Goal: Check status: Check status

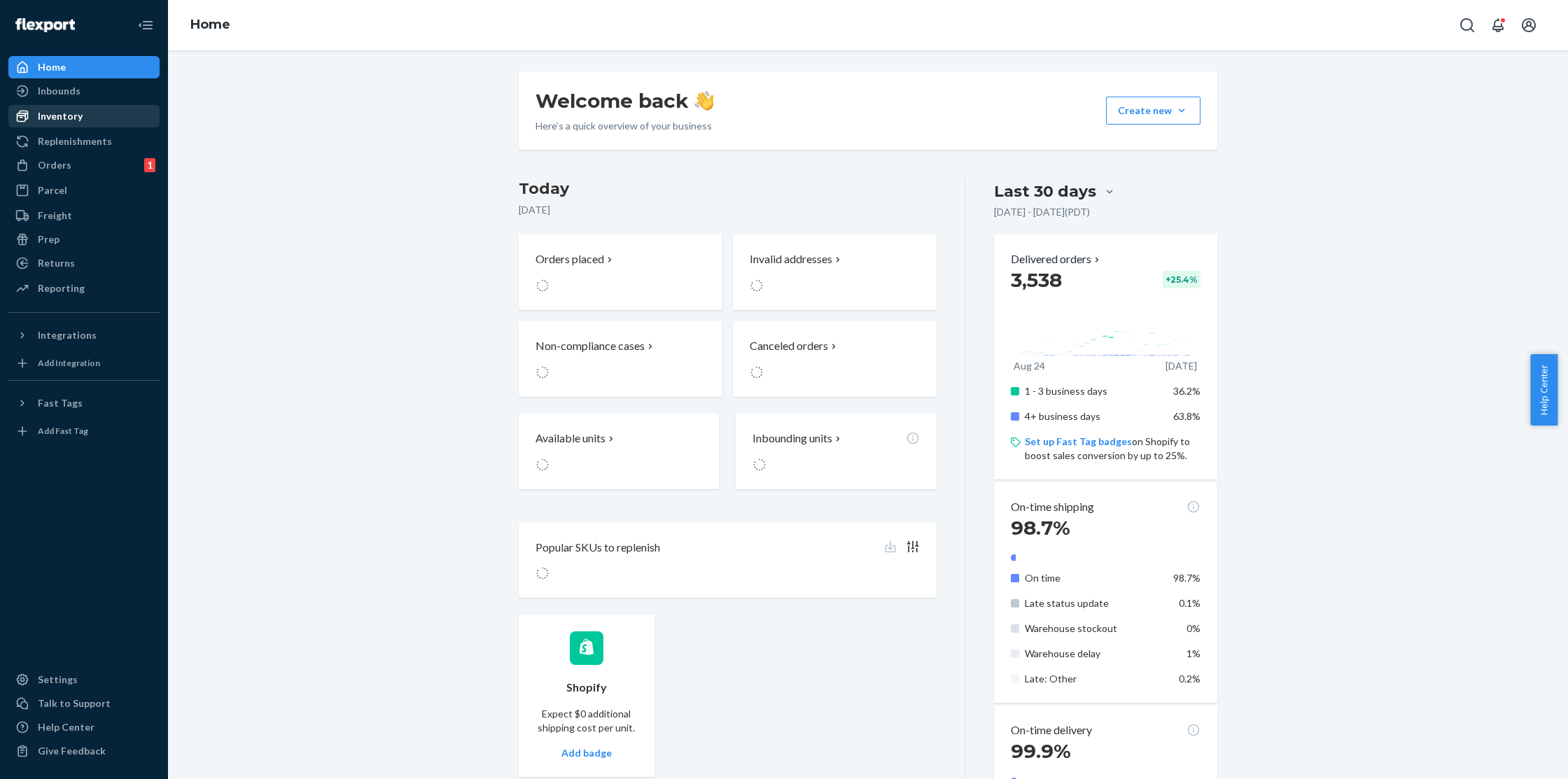
click at [80, 114] on div "Inventory" at bounding box center [84, 116] width 149 height 20
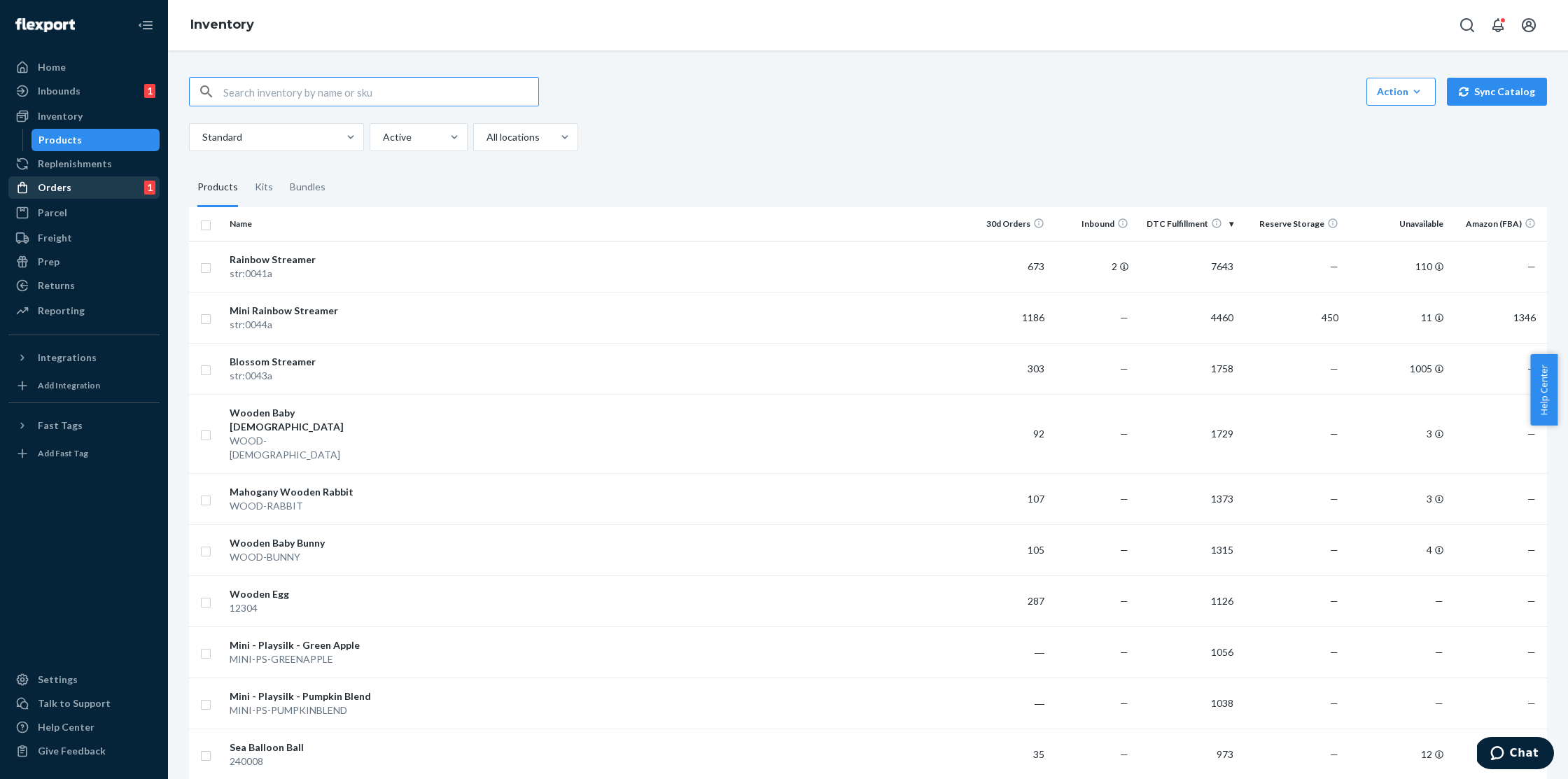
click at [74, 179] on div "Orders 1" at bounding box center [84, 187] width 149 height 20
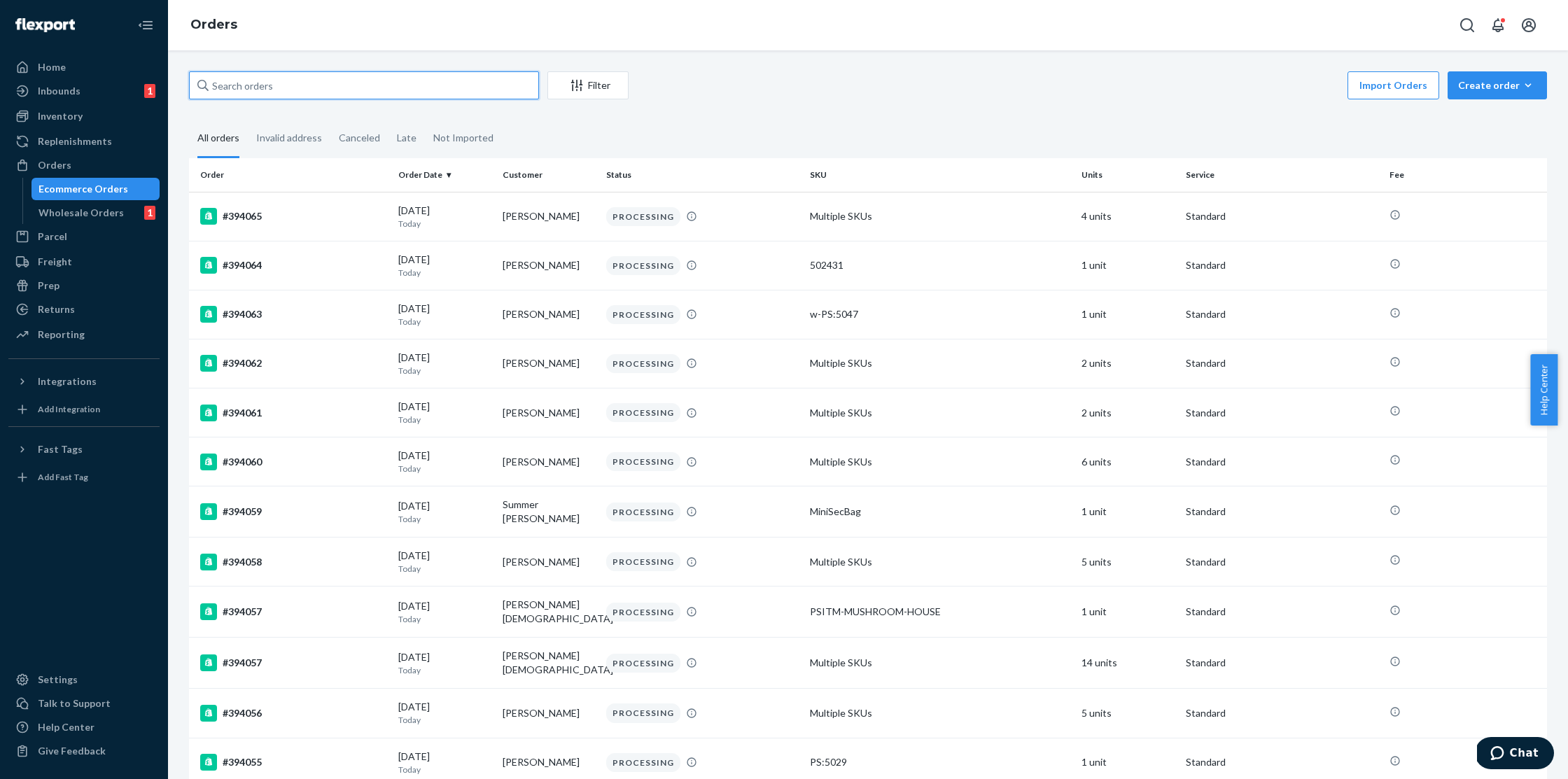
click at [299, 86] on input "text" at bounding box center [364, 86] width 350 height 28
paste input "135475766"
type input "135475766"
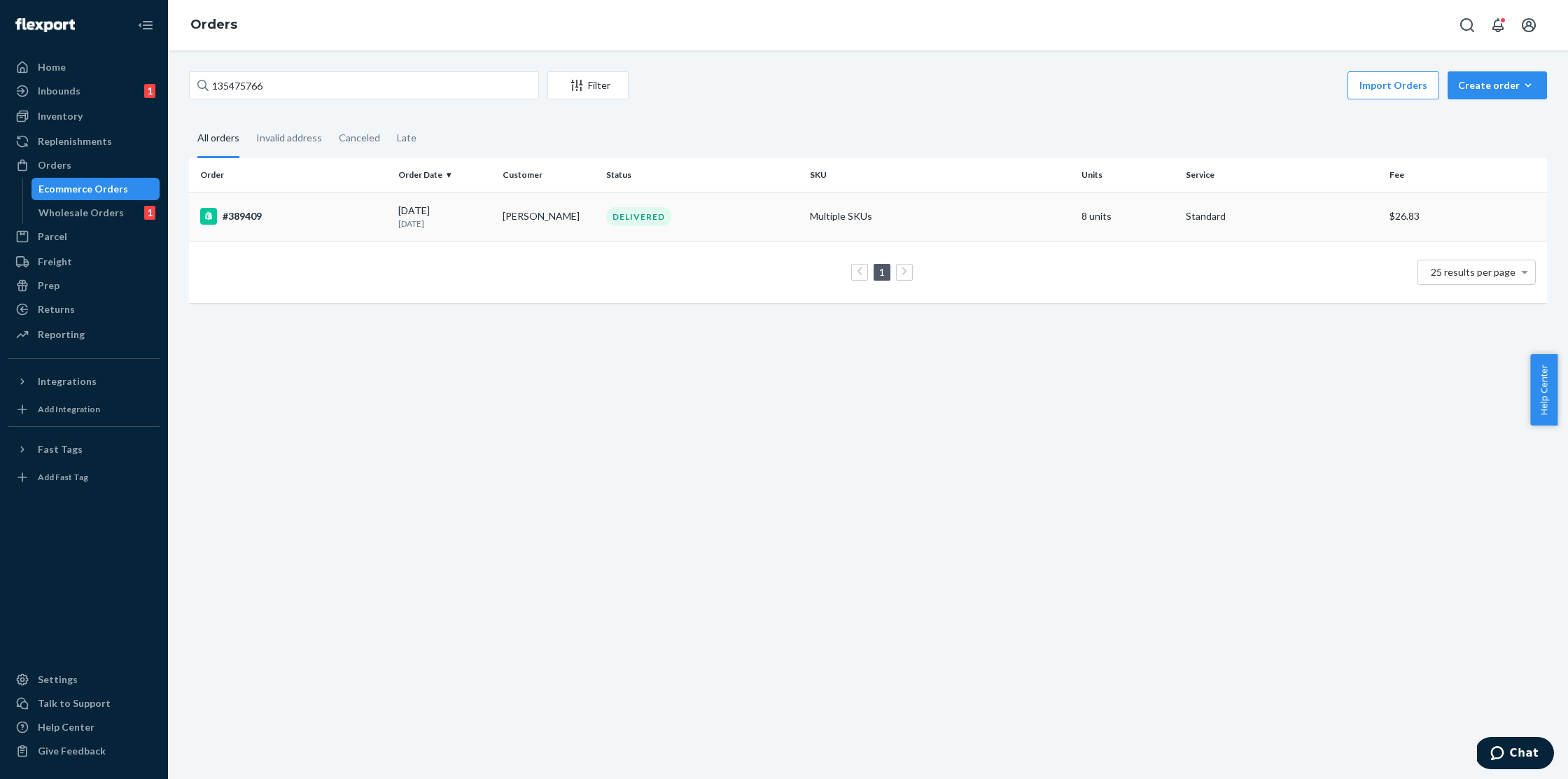
click at [332, 226] on td "#389409" at bounding box center [291, 217] width 204 height 49
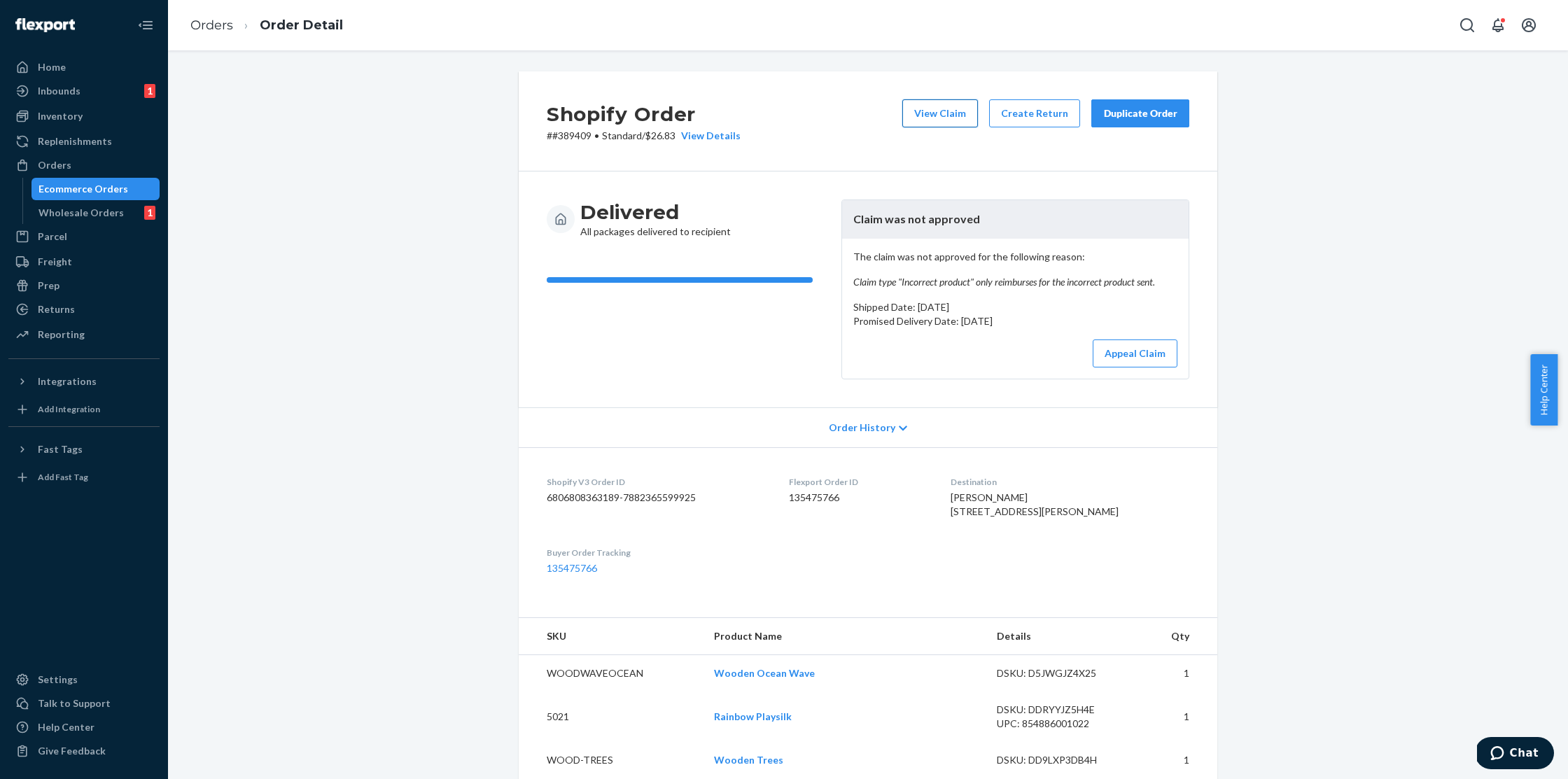
click at [943, 114] on button "View Claim" at bounding box center [941, 113] width 75 height 28
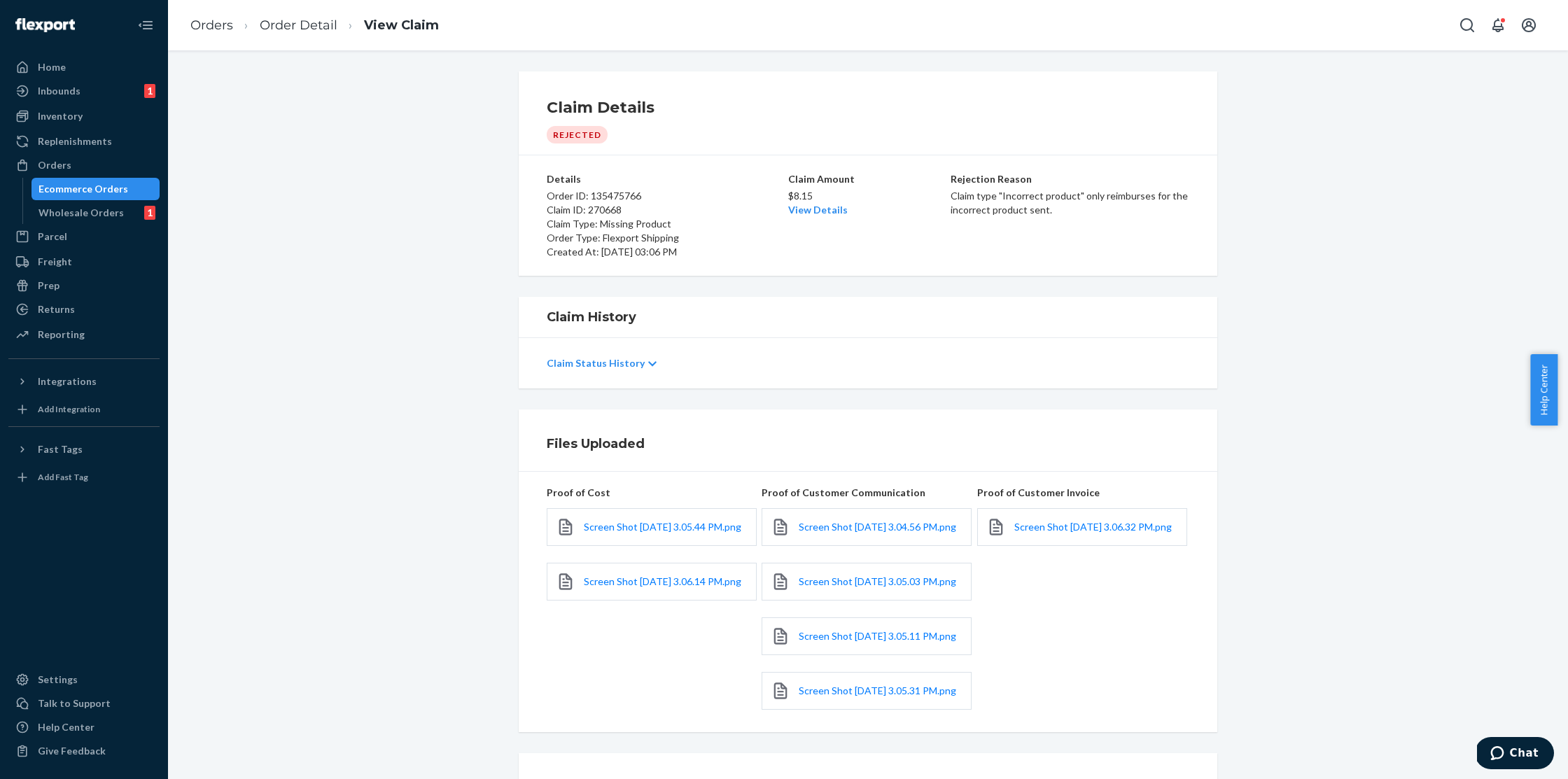
scroll to position [109, 0]
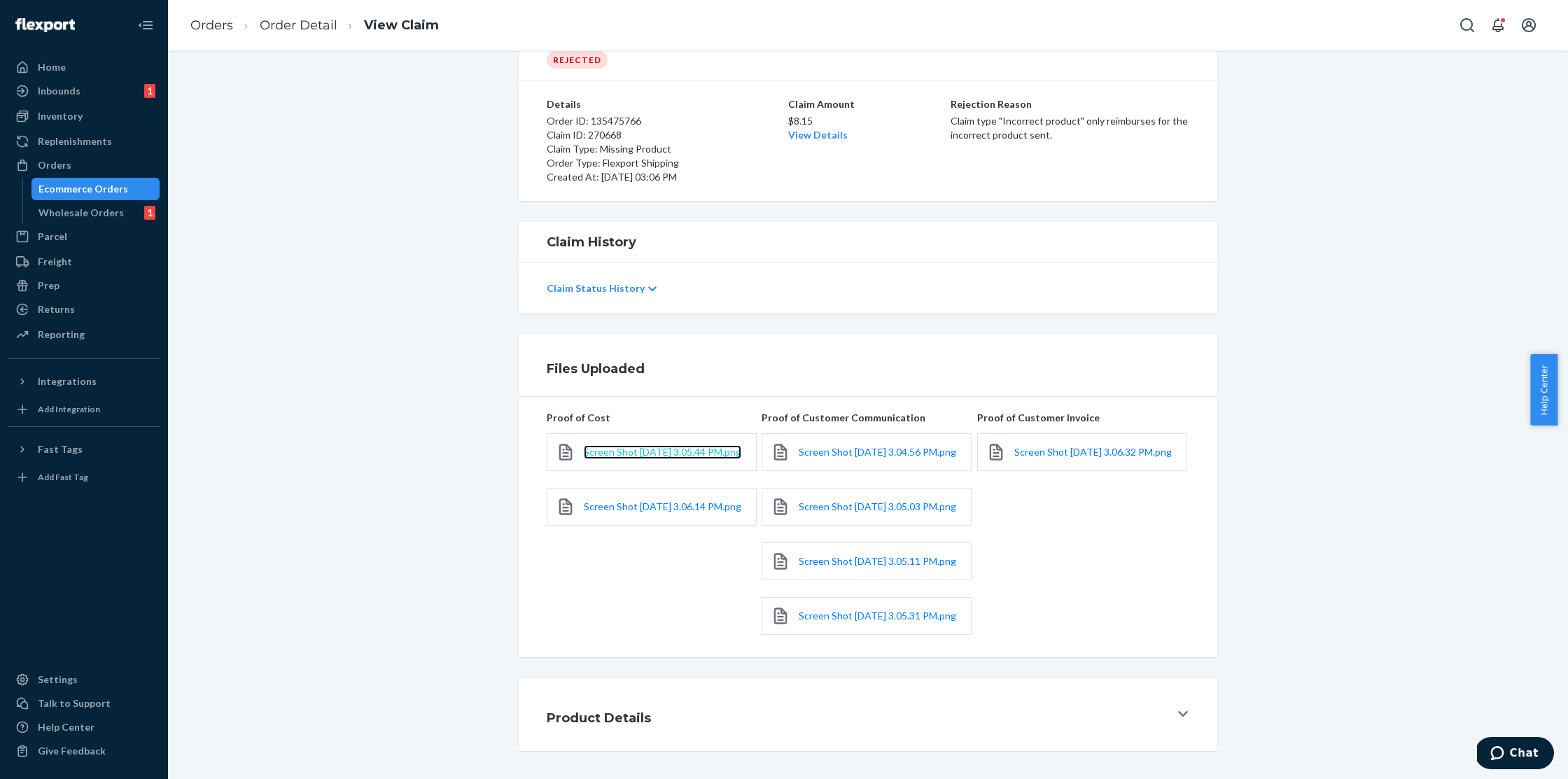
click at [655, 446] on span "Screen Shot [DATE] 3.05.44 PM.png" at bounding box center [662, 452] width 157 height 12
click at [630, 500] on link "Screen Shot [DATE] 3.06.14 PM.png" at bounding box center [662, 507] width 157 height 14
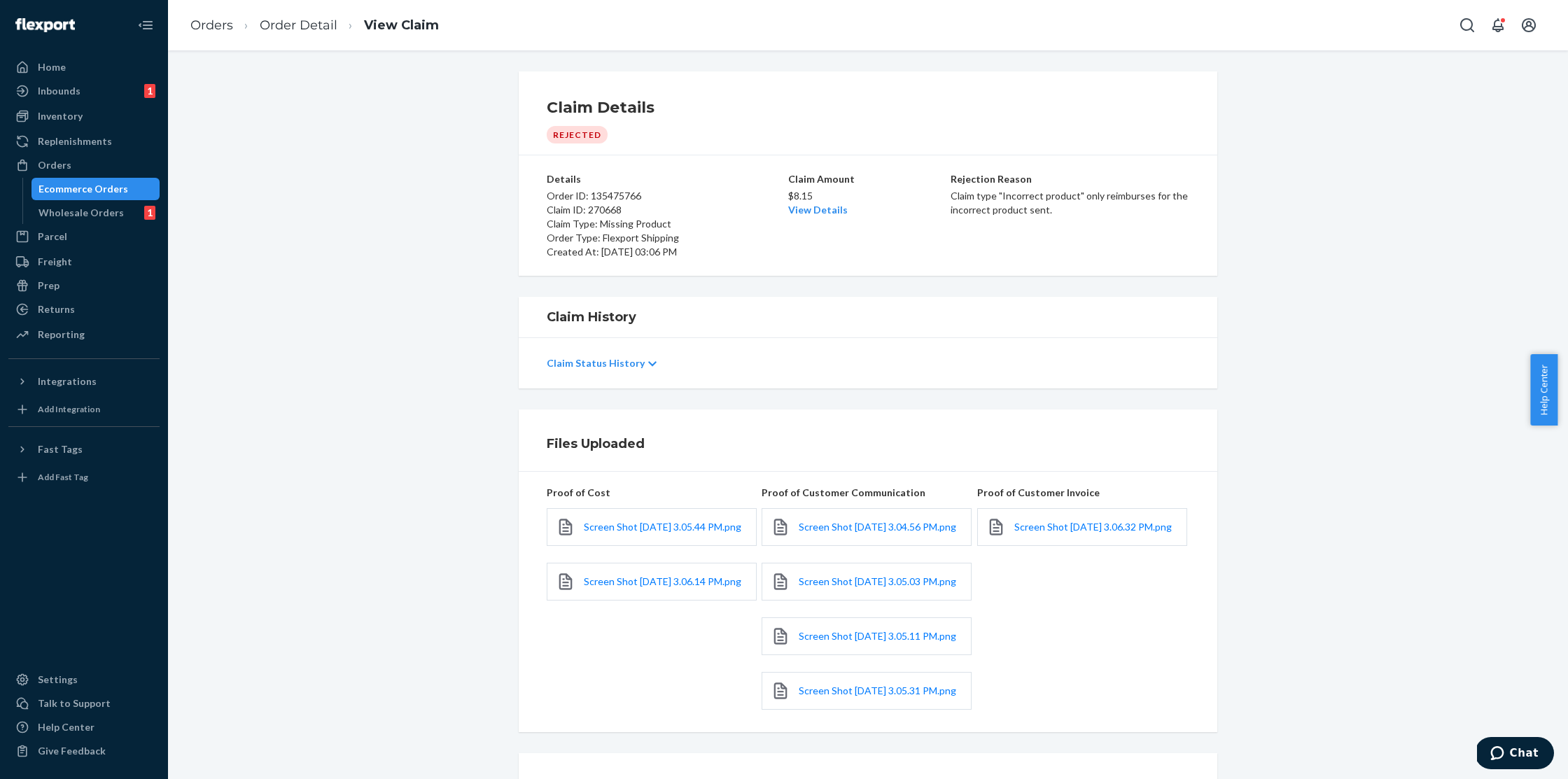
click at [1402, 301] on div "Claim History Claim Status History" at bounding box center [868, 343] width 1380 height 92
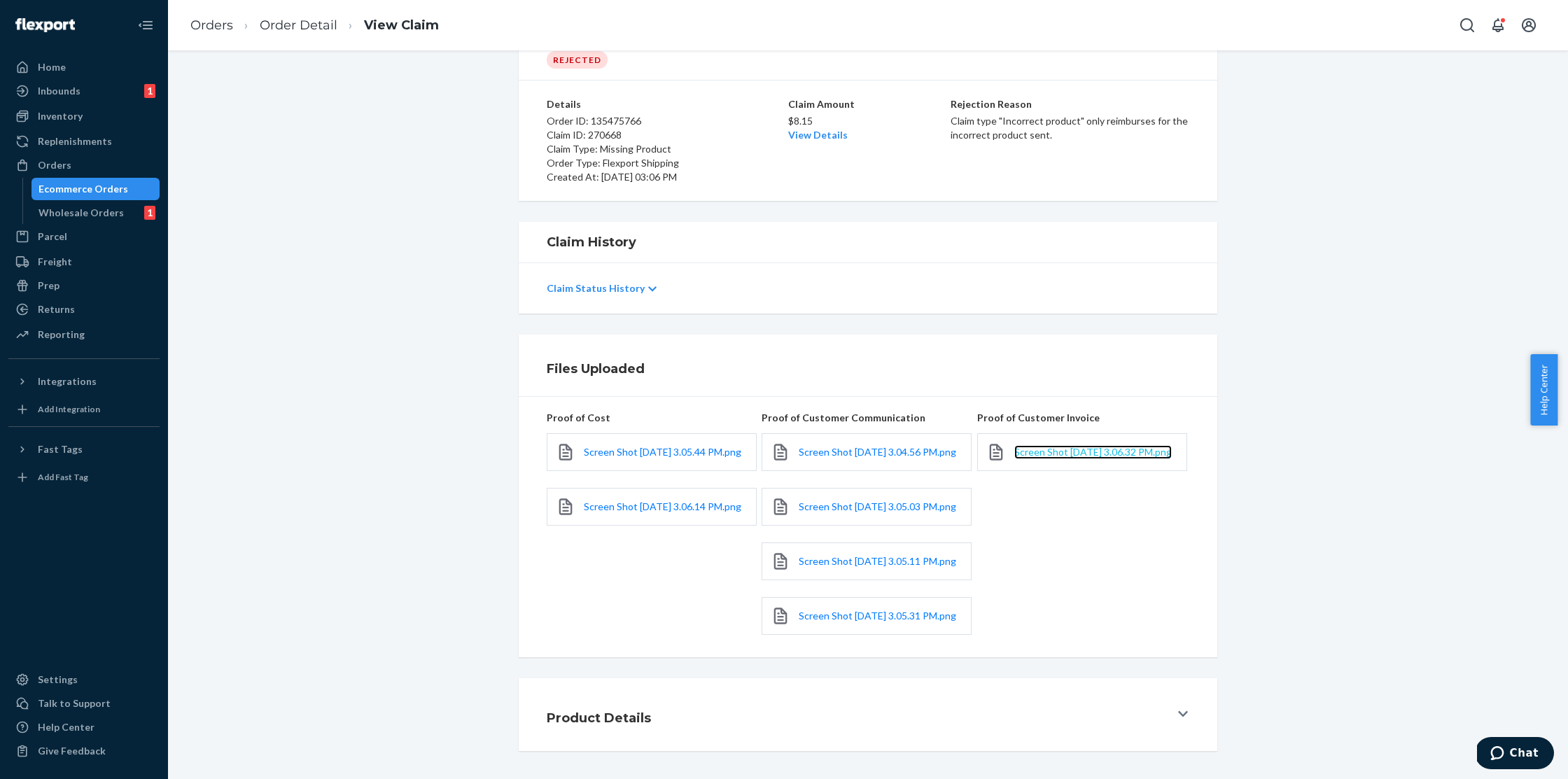
click at [1051, 446] on span "Screen Shot [DATE] 3.06.32 PM.png" at bounding box center [1093, 452] width 157 height 12
click at [824, 446] on span "Screen Shot [DATE] 3.04.56 PM.png" at bounding box center [877, 452] width 157 height 12
click at [859, 501] on span "Screen Shot [DATE] 3.05.03 PM.png" at bounding box center [877, 507] width 157 height 12
click at [838, 555] on span "Screen Shot [DATE] 3.05.11 PM.png" at bounding box center [877, 561] width 157 height 12
click at [846, 610] on span "Screen Shot [DATE] 3.05.31 PM.png" at bounding box center [877, 616] width 157 height 12
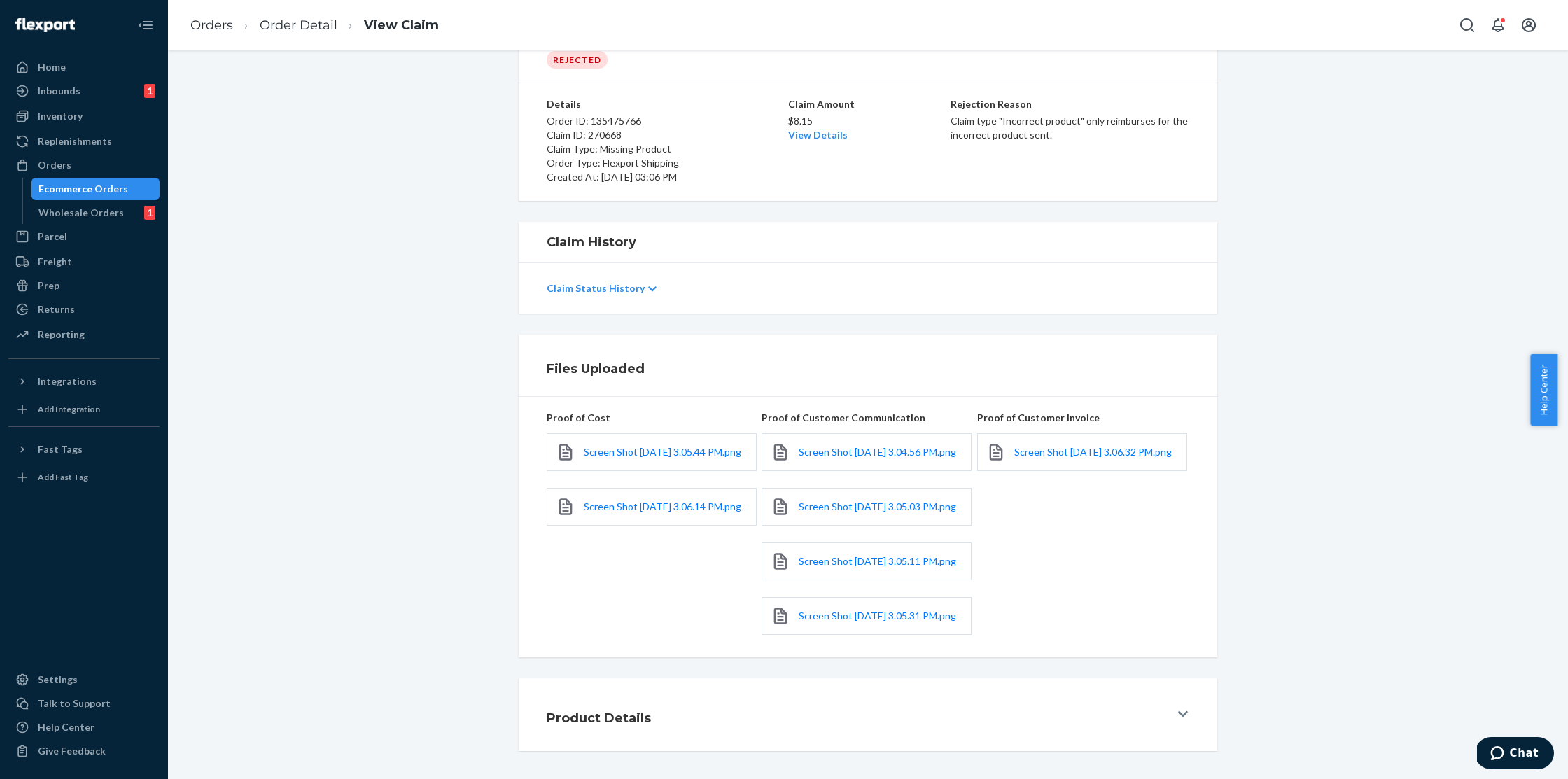
click at [1321, 145] on div "Claim Details Rejected Details Order ID: 135475766 Claim ID: 270668 Claim Type:…" at bounding box center [868, 99] width 1380 height 204
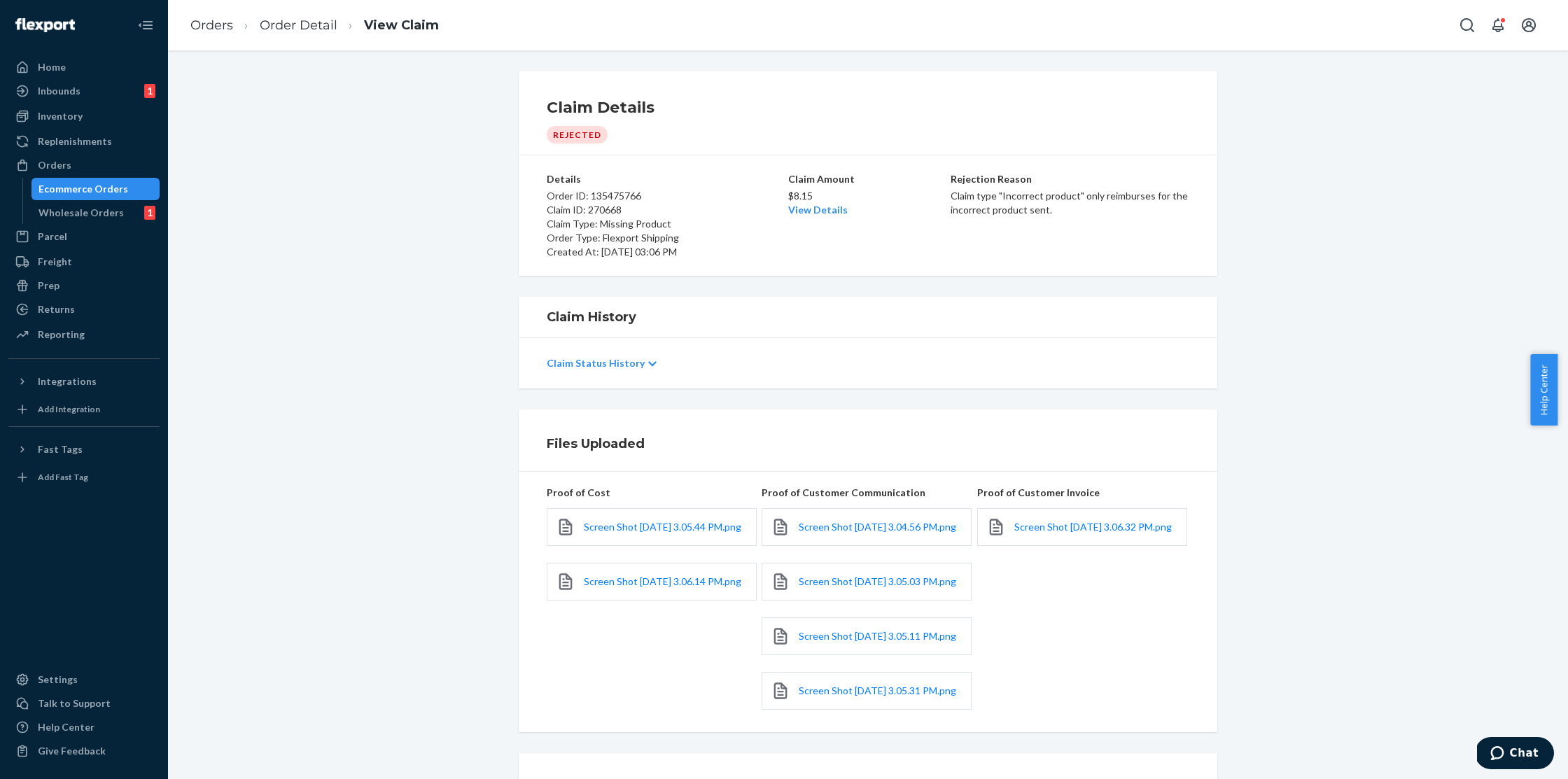
click at [744, 59] on div "Claim Details Rejected Details Order ID: 135475766 Claim ID: 270668 Claim Type:…" at bounding box center [868, 415] width 1401 height 729
click at [799, 47] on div "Orders Order Detail View Claim" at bounding box center [868, 25] width 1401 height 51
click at [107, 59] on div "Home" at bounding box center [84, 67] width 149 height 20
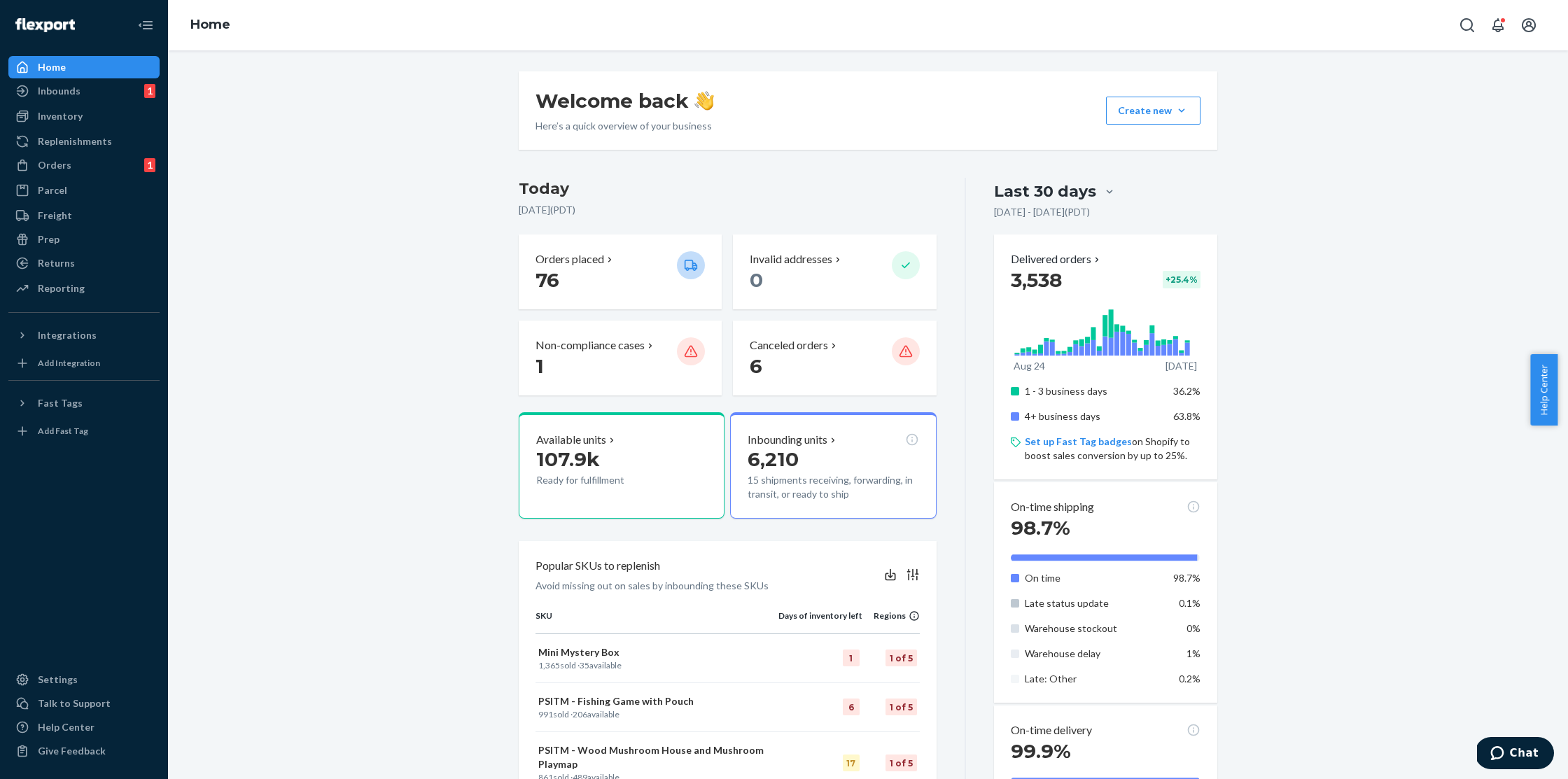
click at [326, 114] on div "Welcome back Here’s a quick overview of your business Create new Create new inb…" at bounding box center [868, 665] width 1380 height 1186
click at [77, 124] on div "Inventory" at bounding box center [84, 116] width 149 height 20
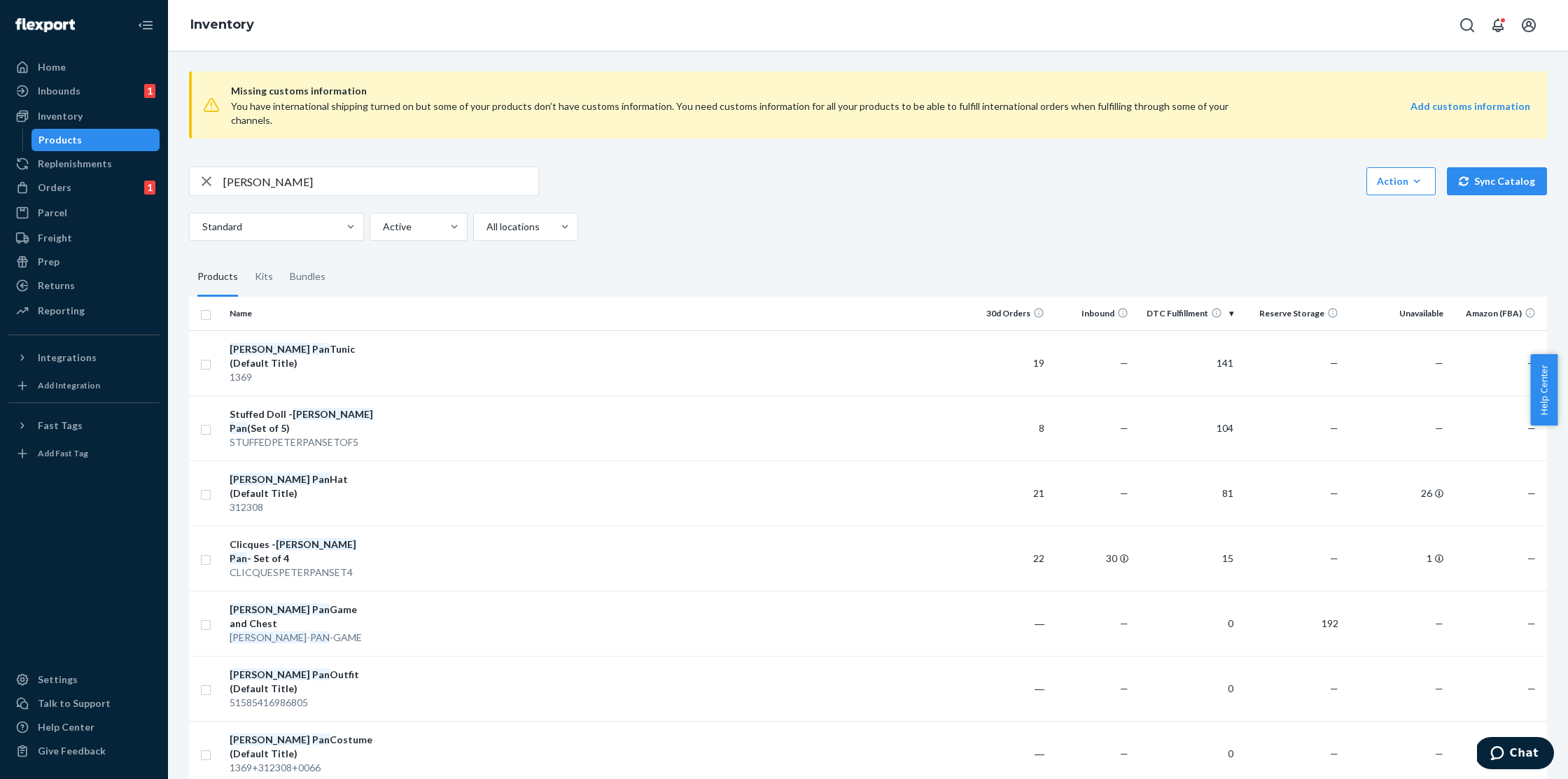
click at [285, 175] on input "[PERSON_NAME]" at bounding box center [380, 181] width 315 height 28
type input "[PERSON_NAME] pan game"
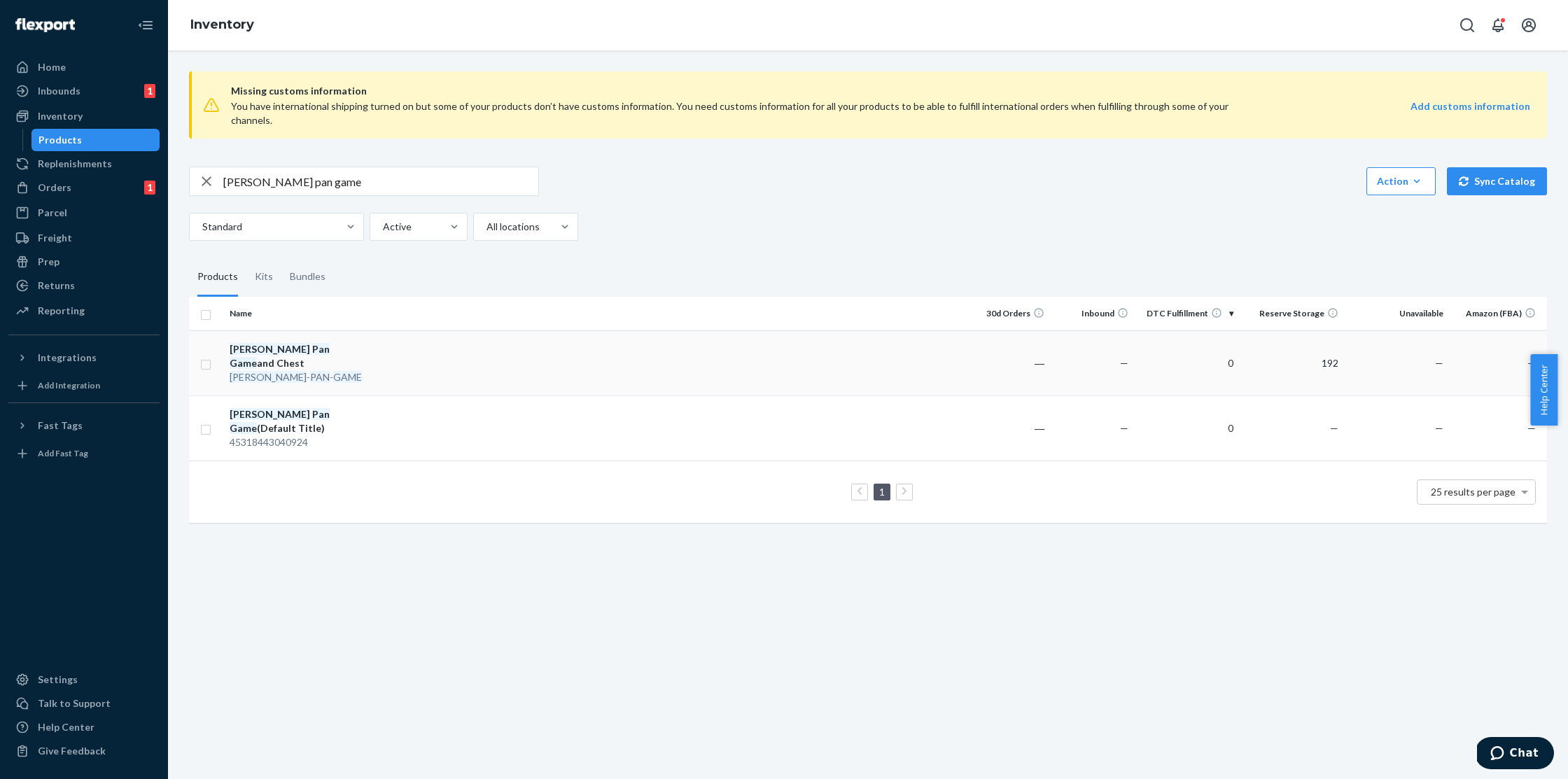
click at [338, 343] on div "[PERSON_NAME] Pan Game and Chest" at bounding box center [303, 357] width 146 height 28
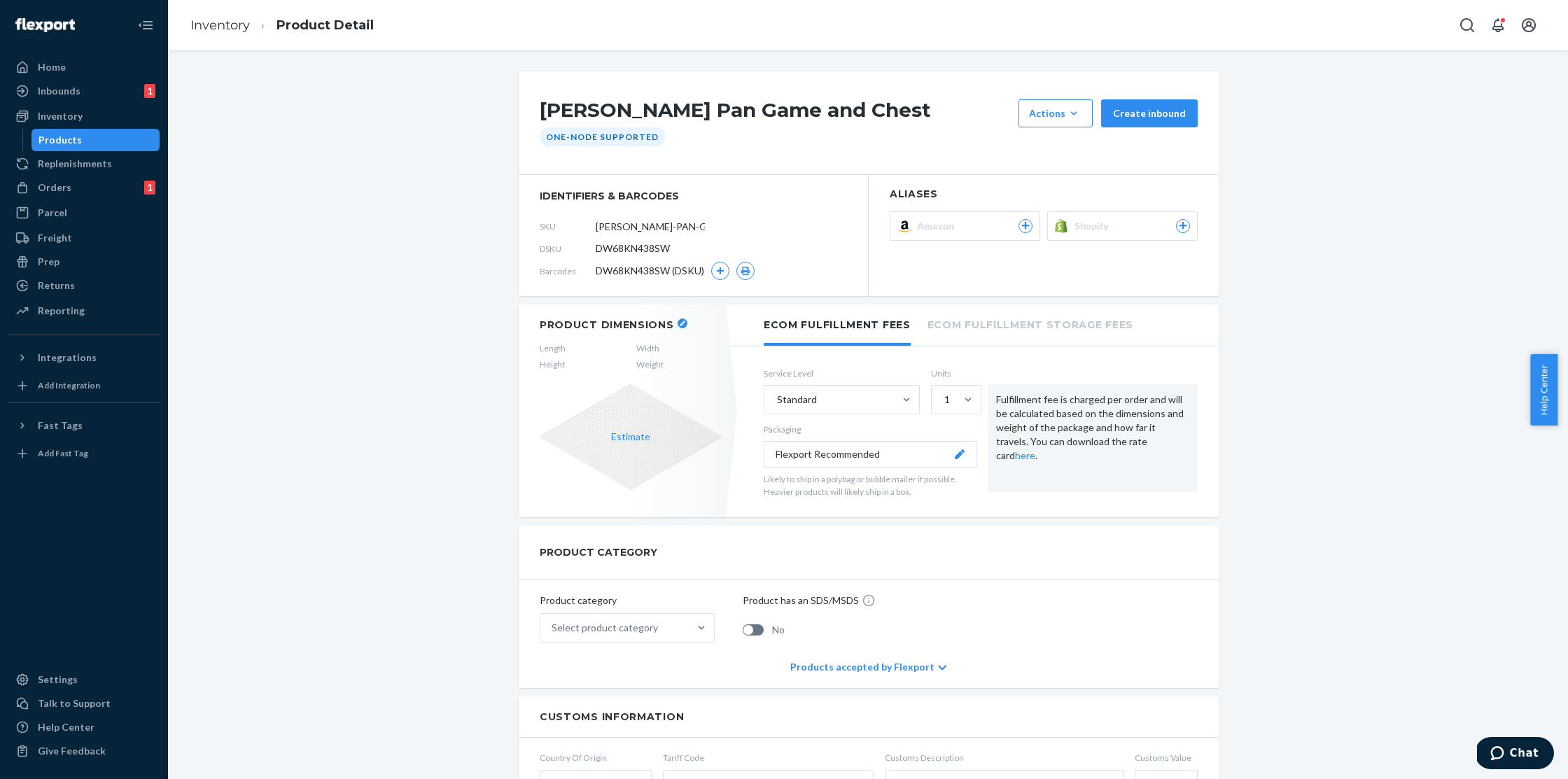
click at [250, 28] on li "Product Detail" at bounding box center [312, 25] width 124 height 19
click at [249, 28] on link "Inventory" at bounding box center [220, 25] width 59 height 15
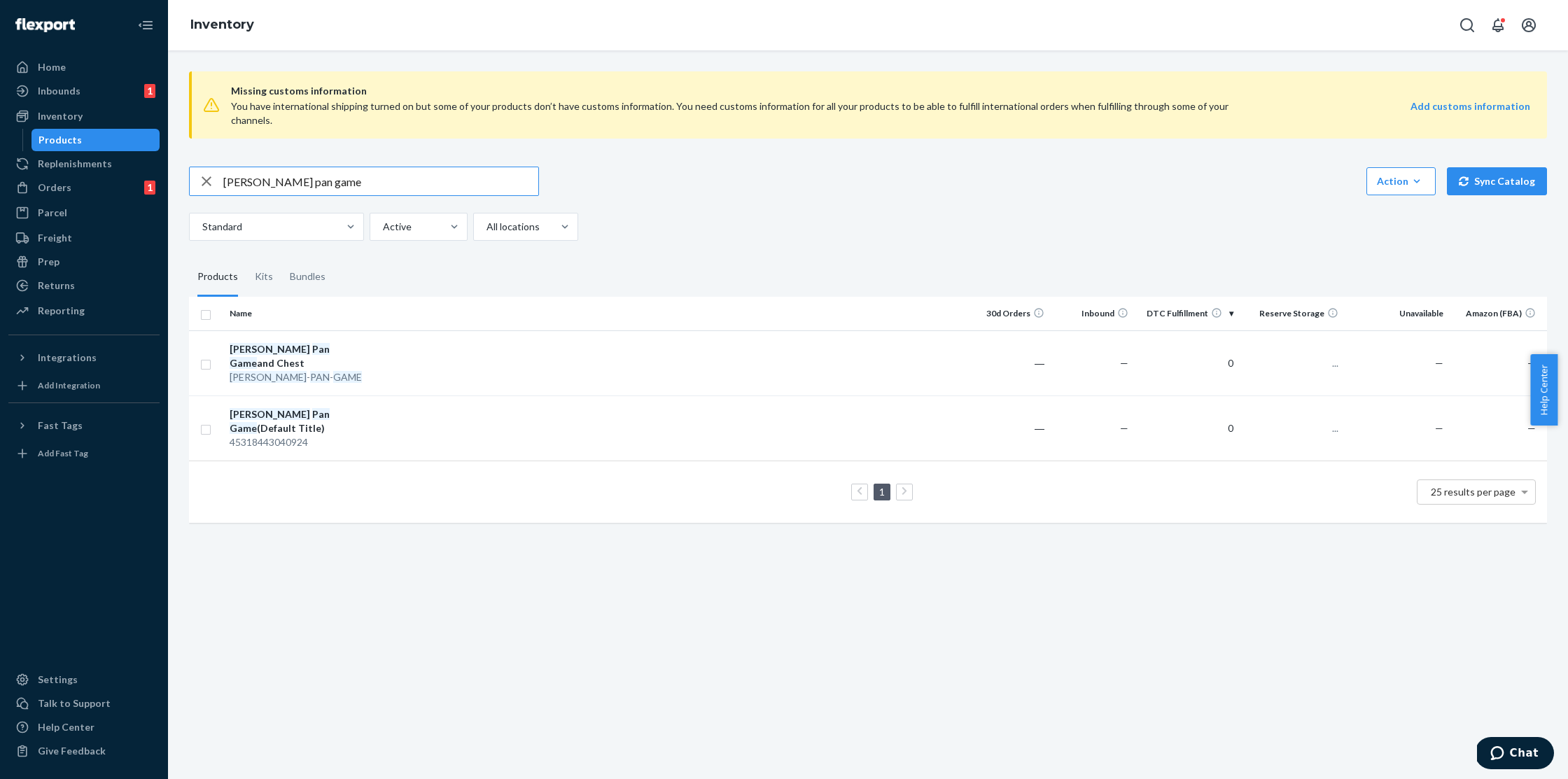
drag, startPoint x: 385, startPoint y: 167, endPoint x: 168, endPoint y: 154, distance: 217.4
click at [168, 154] on div "Missing customs information You have international shipping turned on but some …" at bounding box center [868, 415] width 1401 height 729
type input "DLN8U4SR8HK"
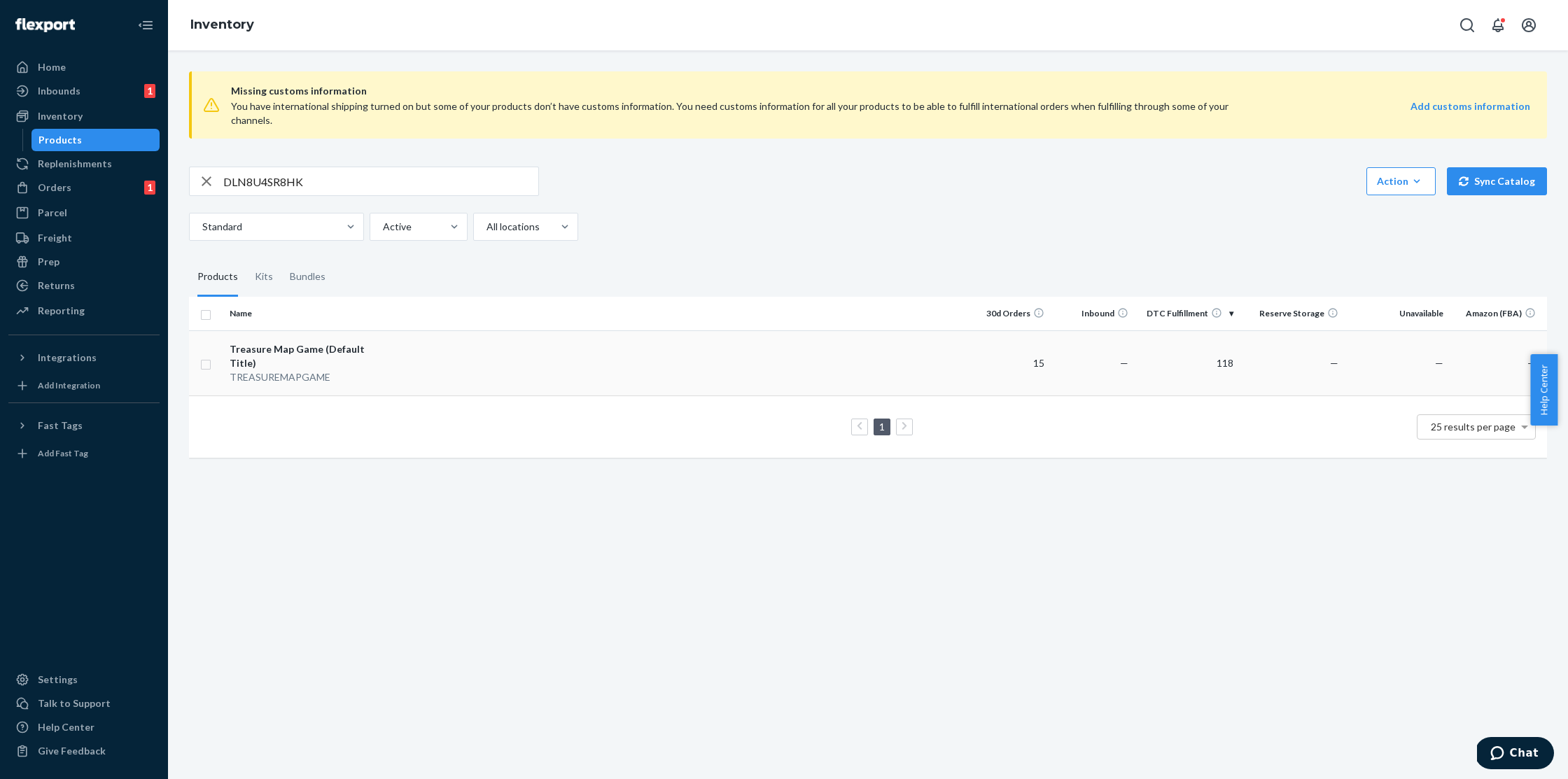
click at [370, 343] on div "Treasure Map Game (Default Title)" at bounding box center [303, 357] width 146 height 28
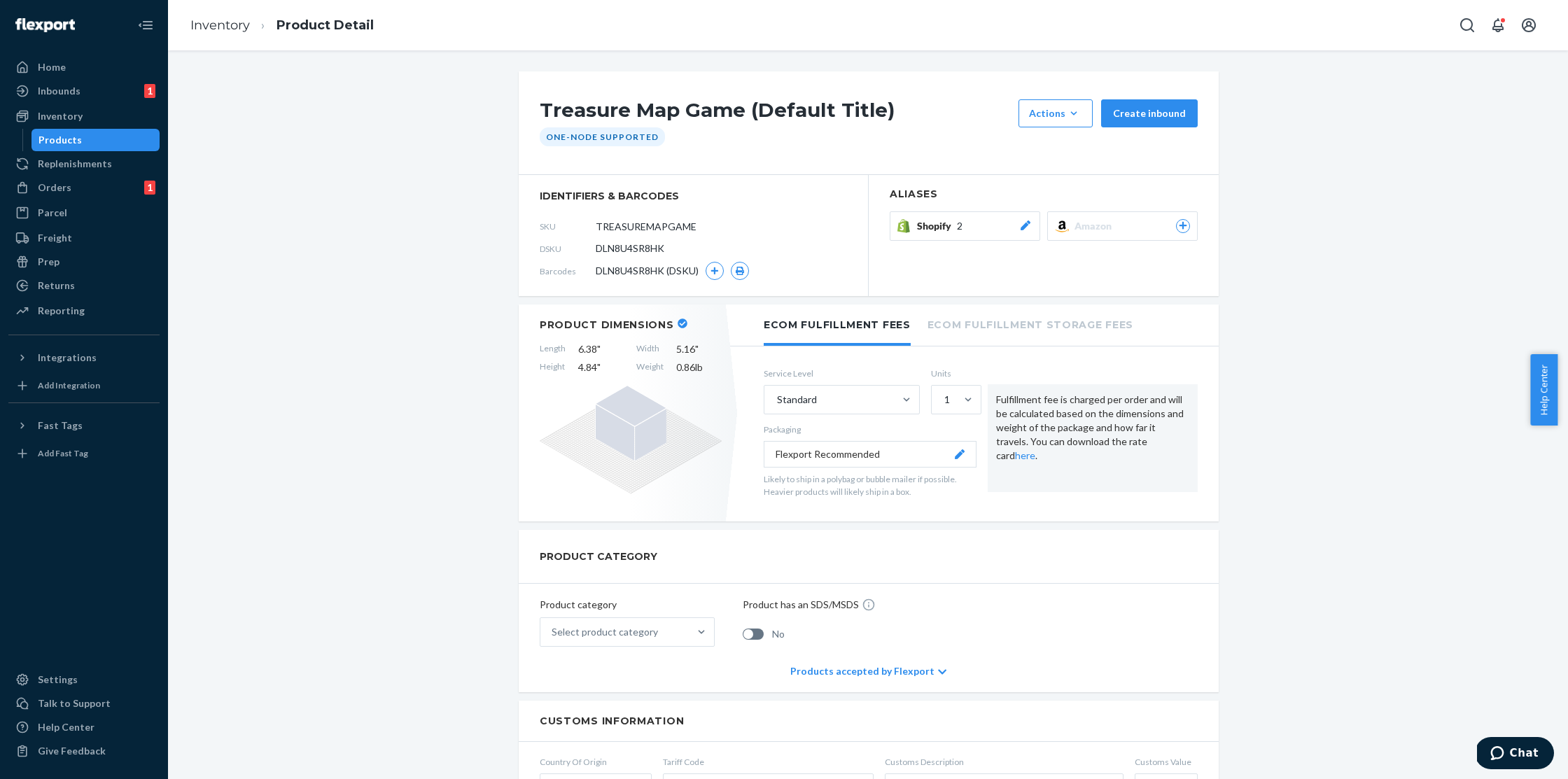
click at [957, 222] on span "2" at bounding box center [960, 225] width 6 height 14
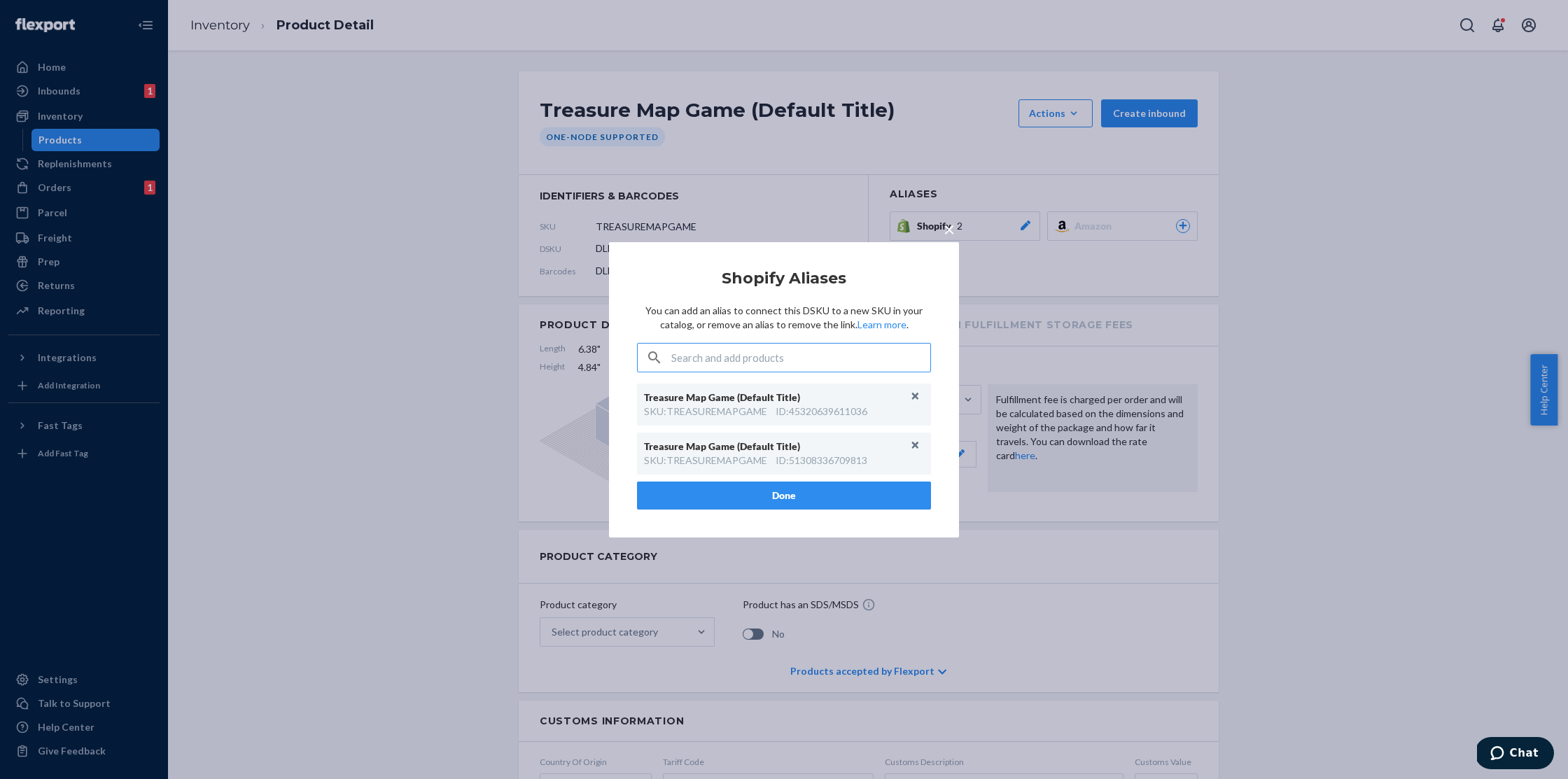
click at [797, 191] on div "× Shopify Aliases You can add an alias to connect this DSKU to a new SKU in you…" at bounding box center [784, 389] width 1568 height 779
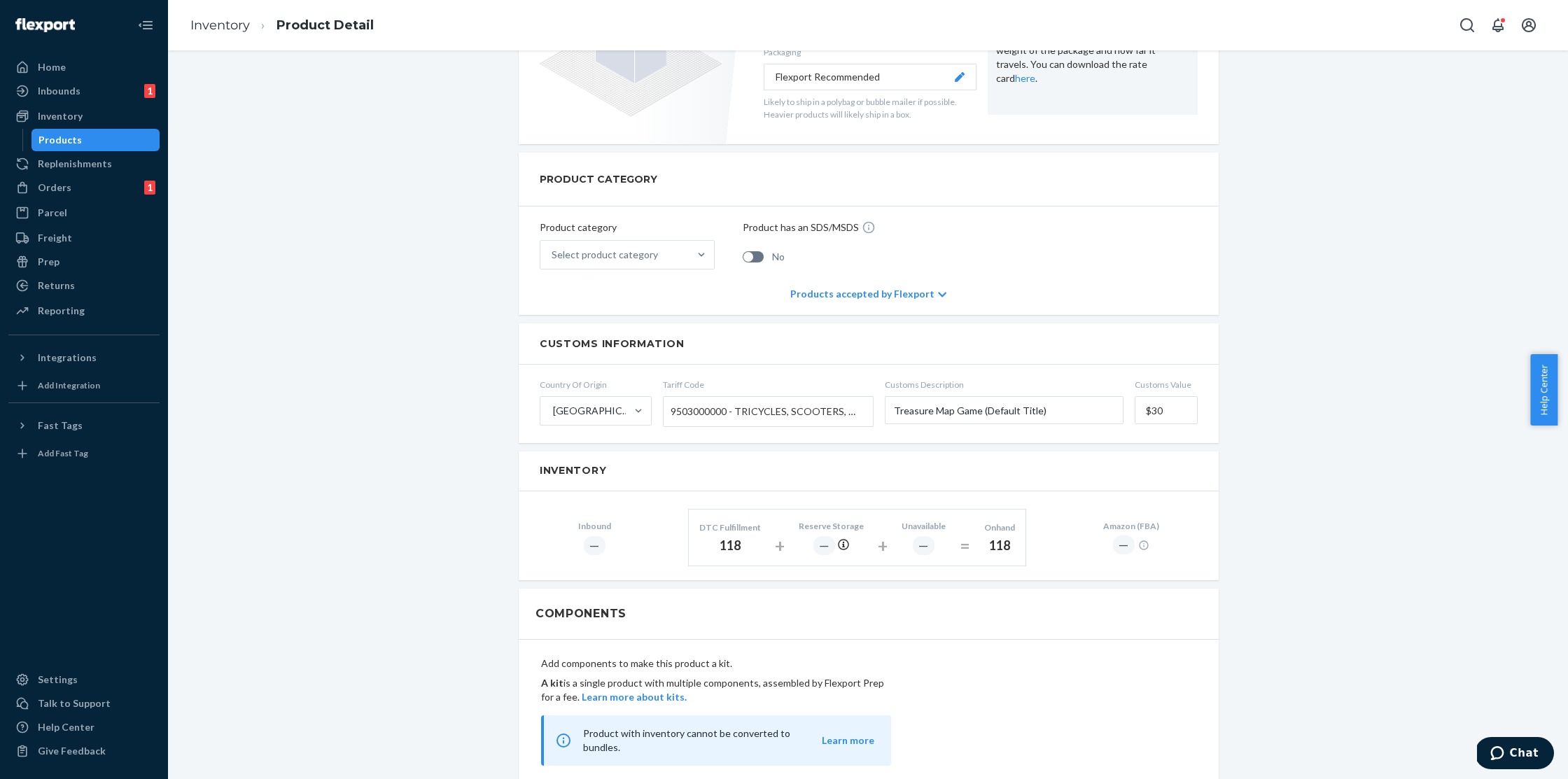
scroll to position [689, 0]
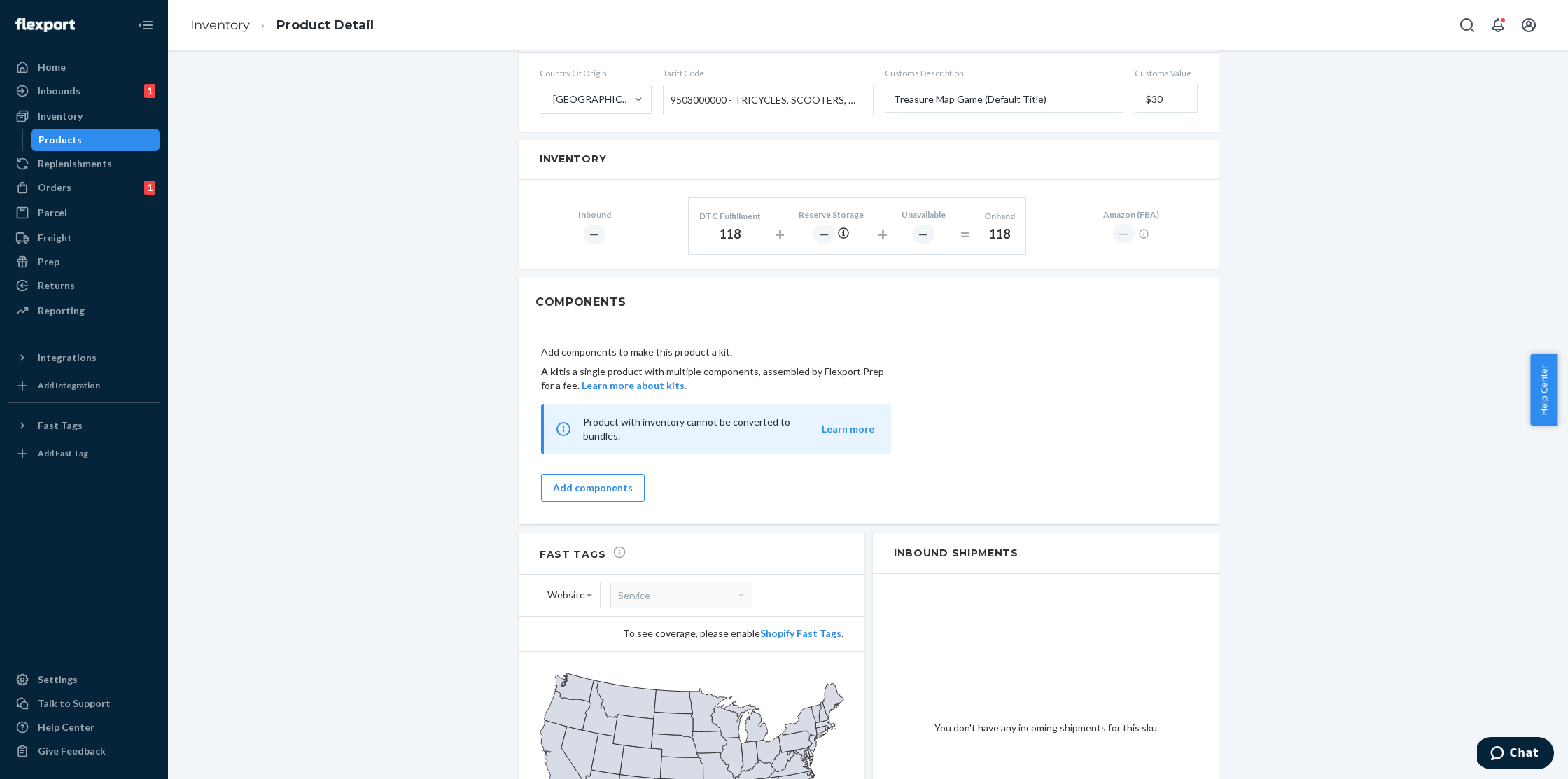
click at [1046, 281] on div "Components" at bounding box center [869, 303] width 700 height 51
click at [91, 122] on div "Inventory" at bounding box center [84, 116] width 149 height 20
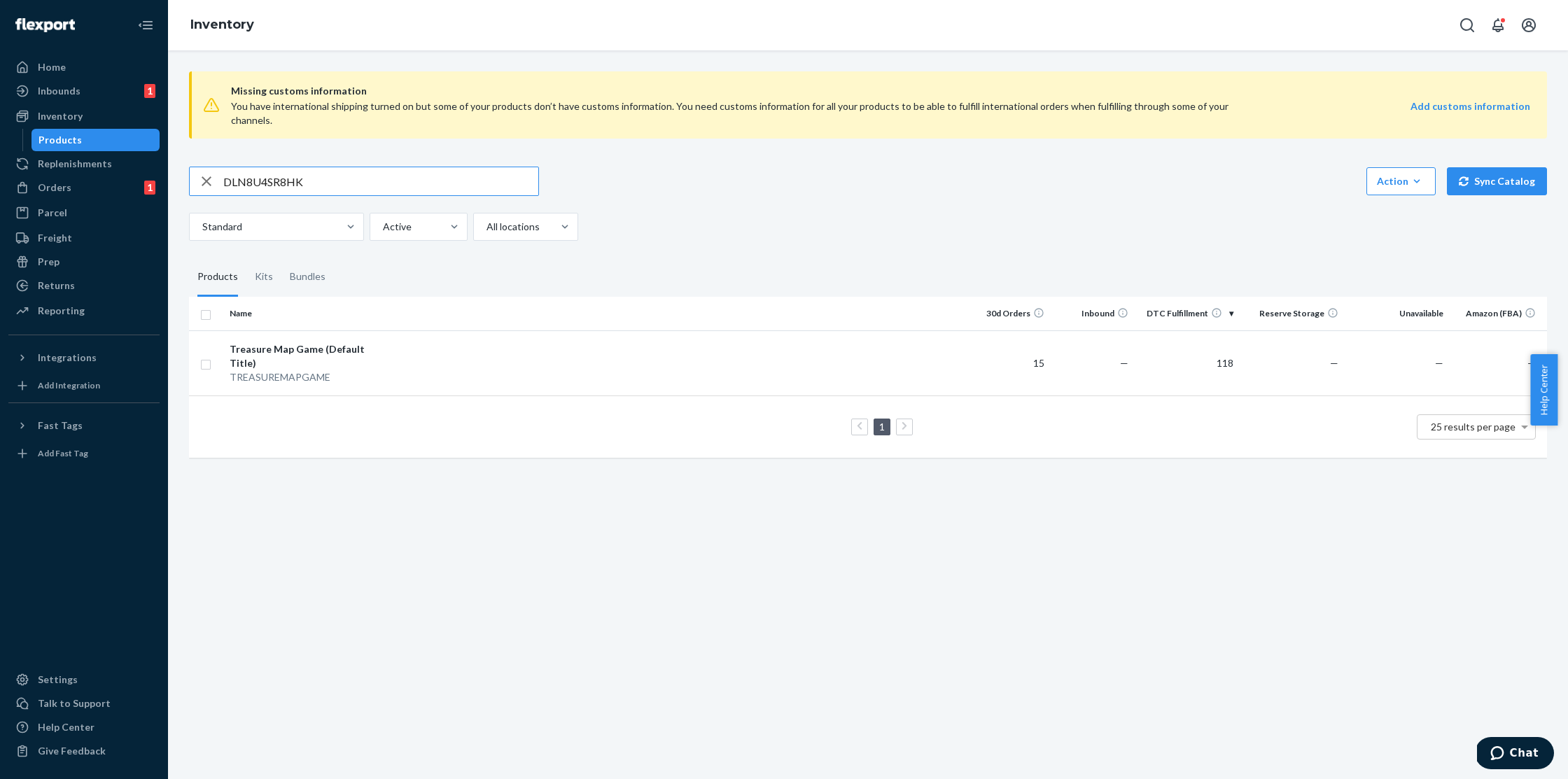
drag, startPoint x: 329, startPoint y: 162, endPoint x: 165, endPoint y: 157, distance: 164.1
click at [165, 157] on div "Home Inbounds 1 Shipping Plans Problems 1 Inventory Products Replenishments Ord…" at bounding box center [784, 389] width 1568 height 779
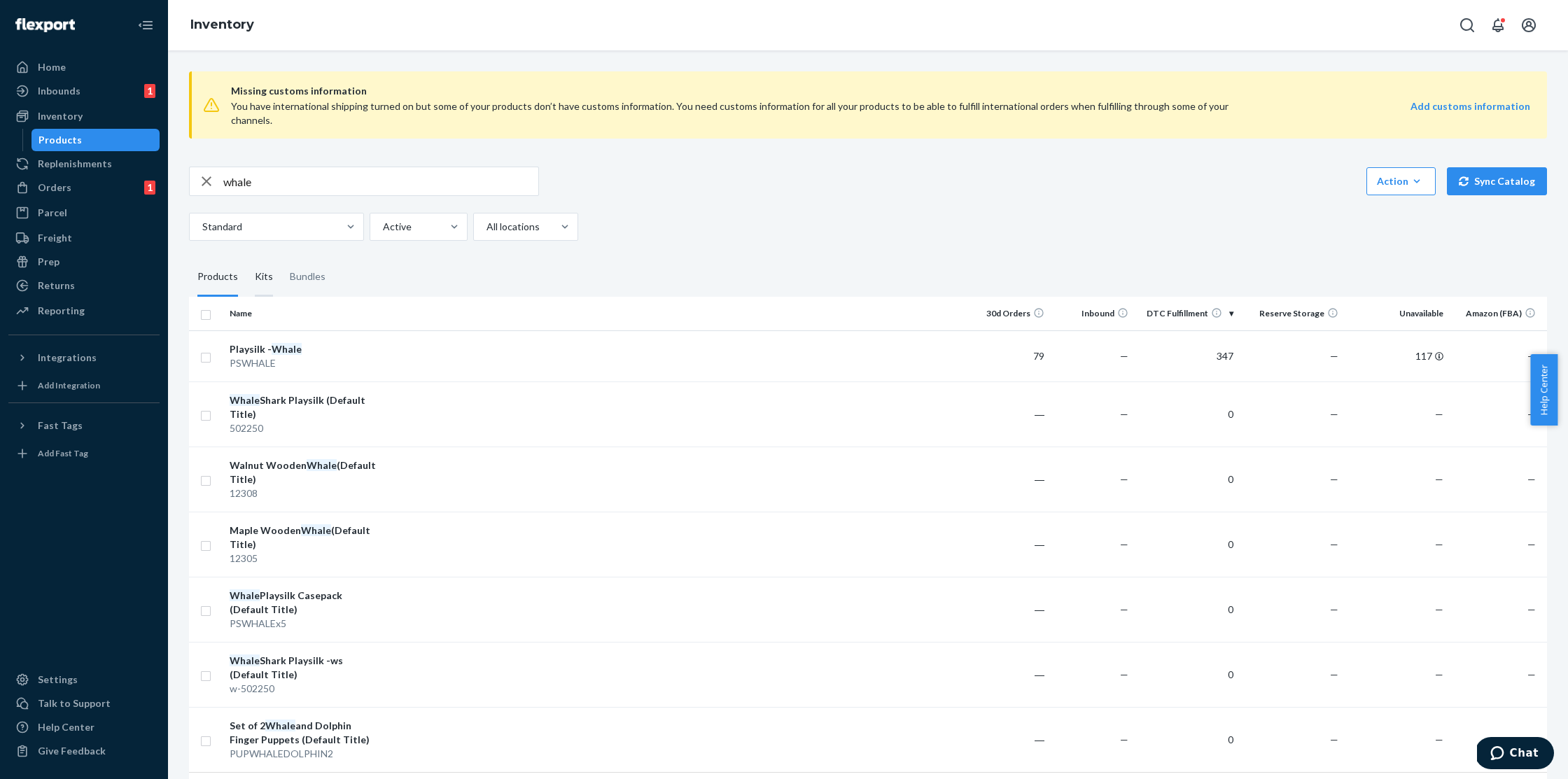
click at [266, 271] on div "Kits" at bounding box center [264, 278] width 18 height 39
click at [246, 258] on input "Kits" at bounding box center [246, 258] width 0 height 0
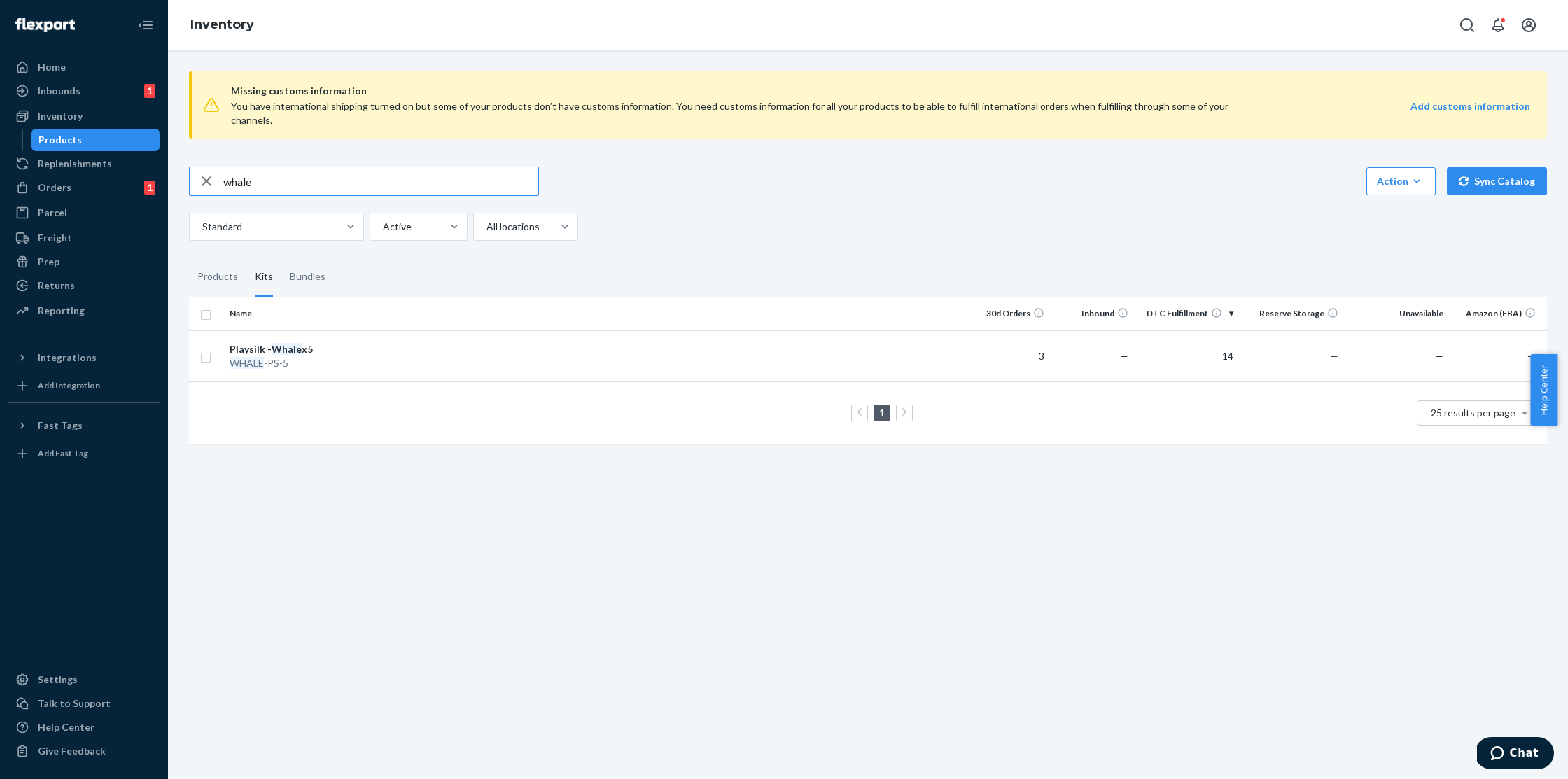
drag, startPoint x: 275, startPoint y: 172, endPoint x: 173, endPoint y: 159, distance: 102.8
click at [173, 159] on div "Missing customs information You have international shipping turned on but some …" at bounding box center [868, 415] width 1401 height 729
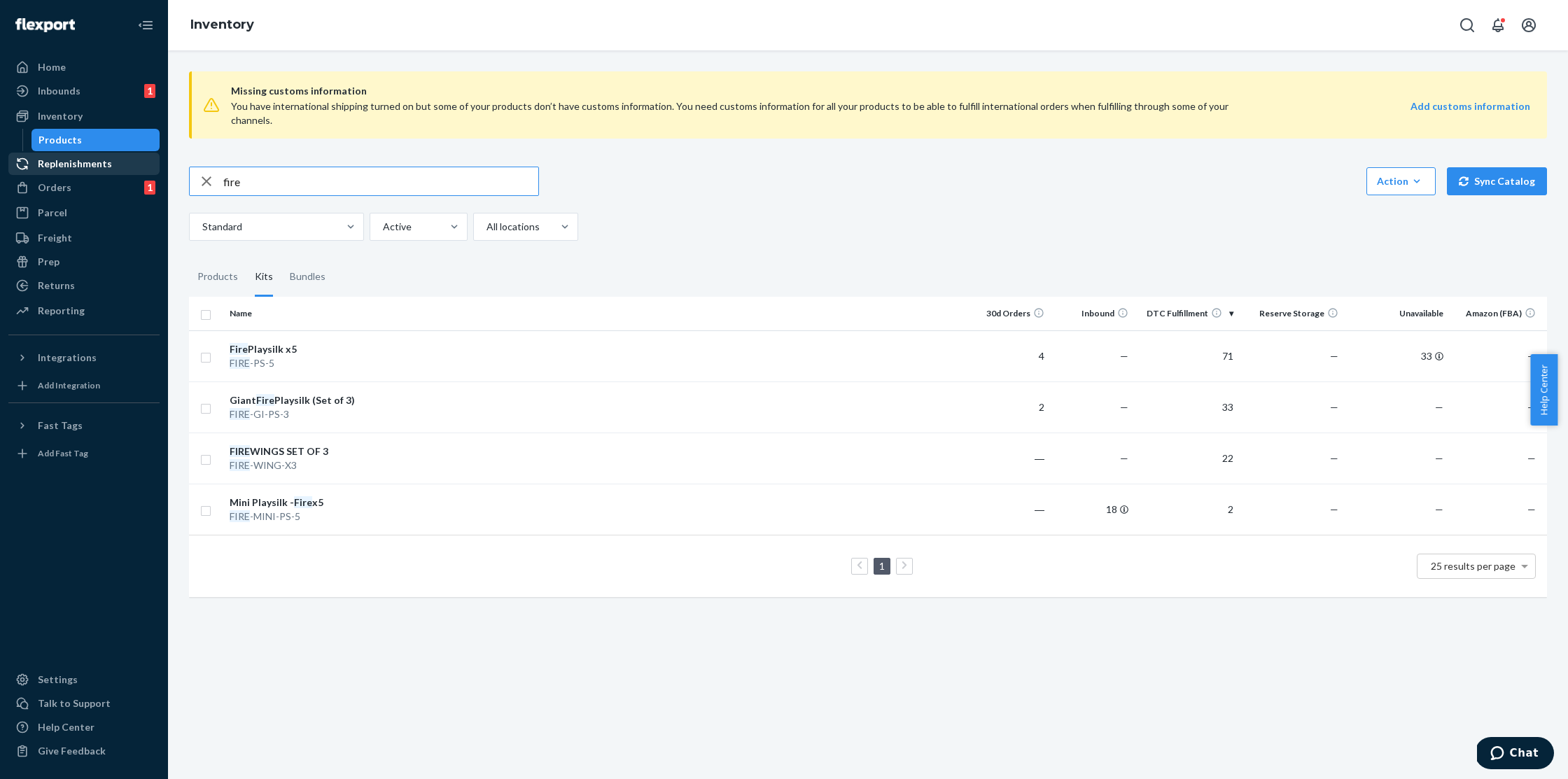
drag, startPoint x: 259, startPoint y: 168, endPoint x: 153, endPoint y: 164, distance: 106.1
click at [153, 164] on div "Home Inbounds 1 Shipping Plans Problems 1 Inventory Products Replenishments Ord…" at bounding box center [784, 389] width 1568 height 779
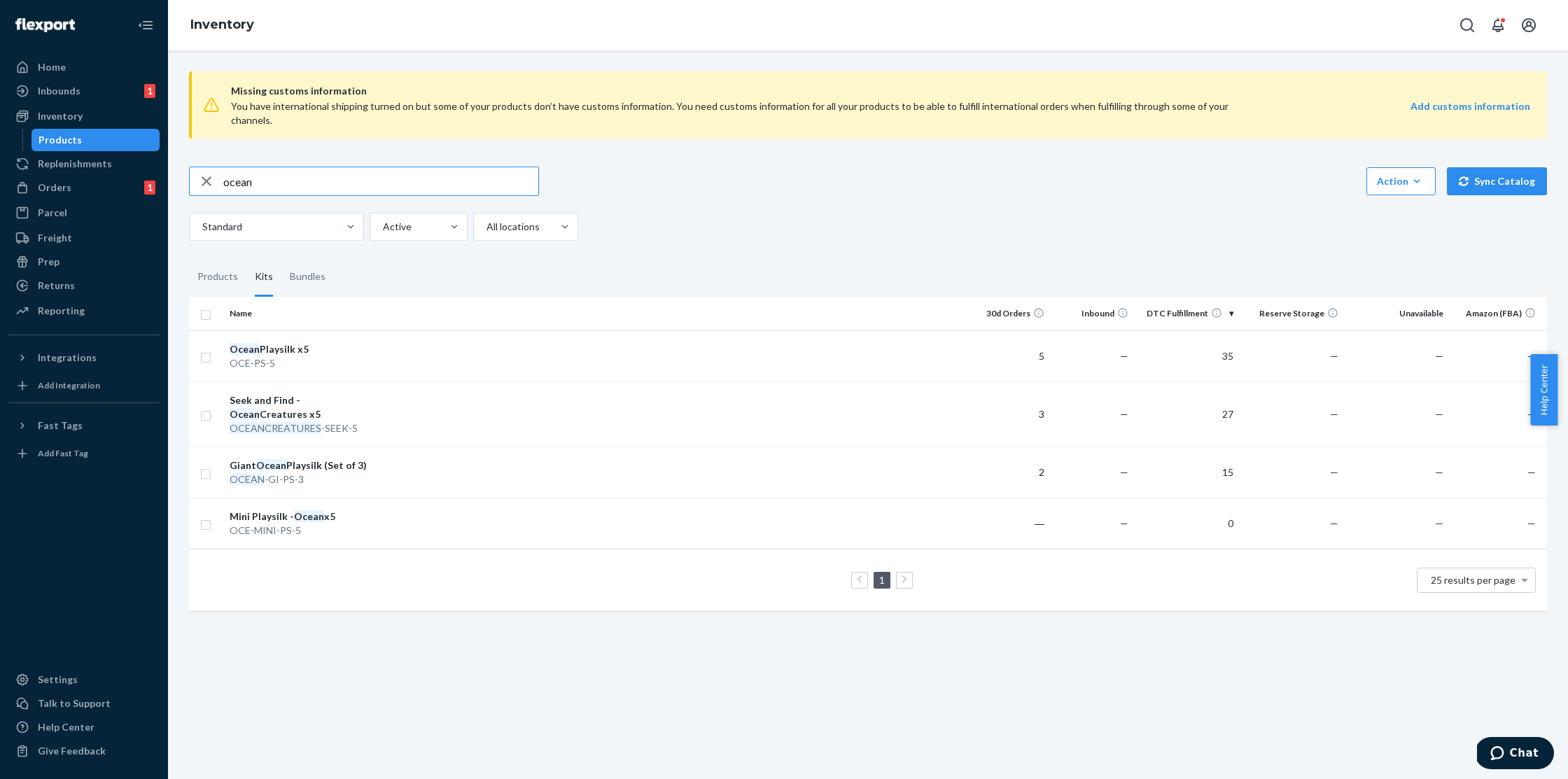
drag, startPoint x: 202, startPoint y: 168, endPoint x: 180, endPoint y: 165, distance: 22.2
click at [180, 165] on div "Missing customs information You have international shipping turned on but some …" at bounding box center [868, 343] width 1380 height 565
type input "whale"
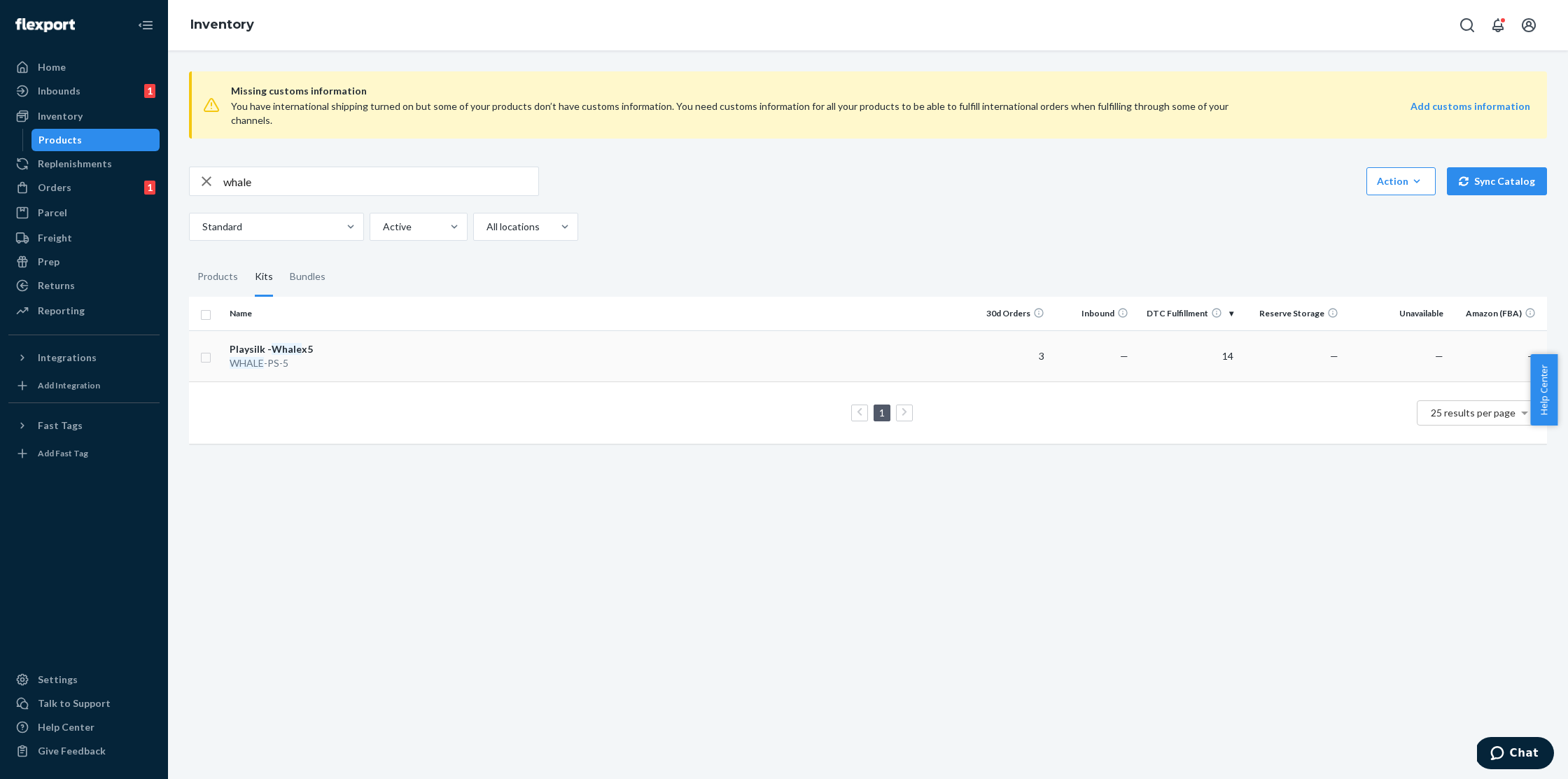
click at [309, 357] on div "WHALE -PS-5" at bounding box center [303, 363] width 146 height 14
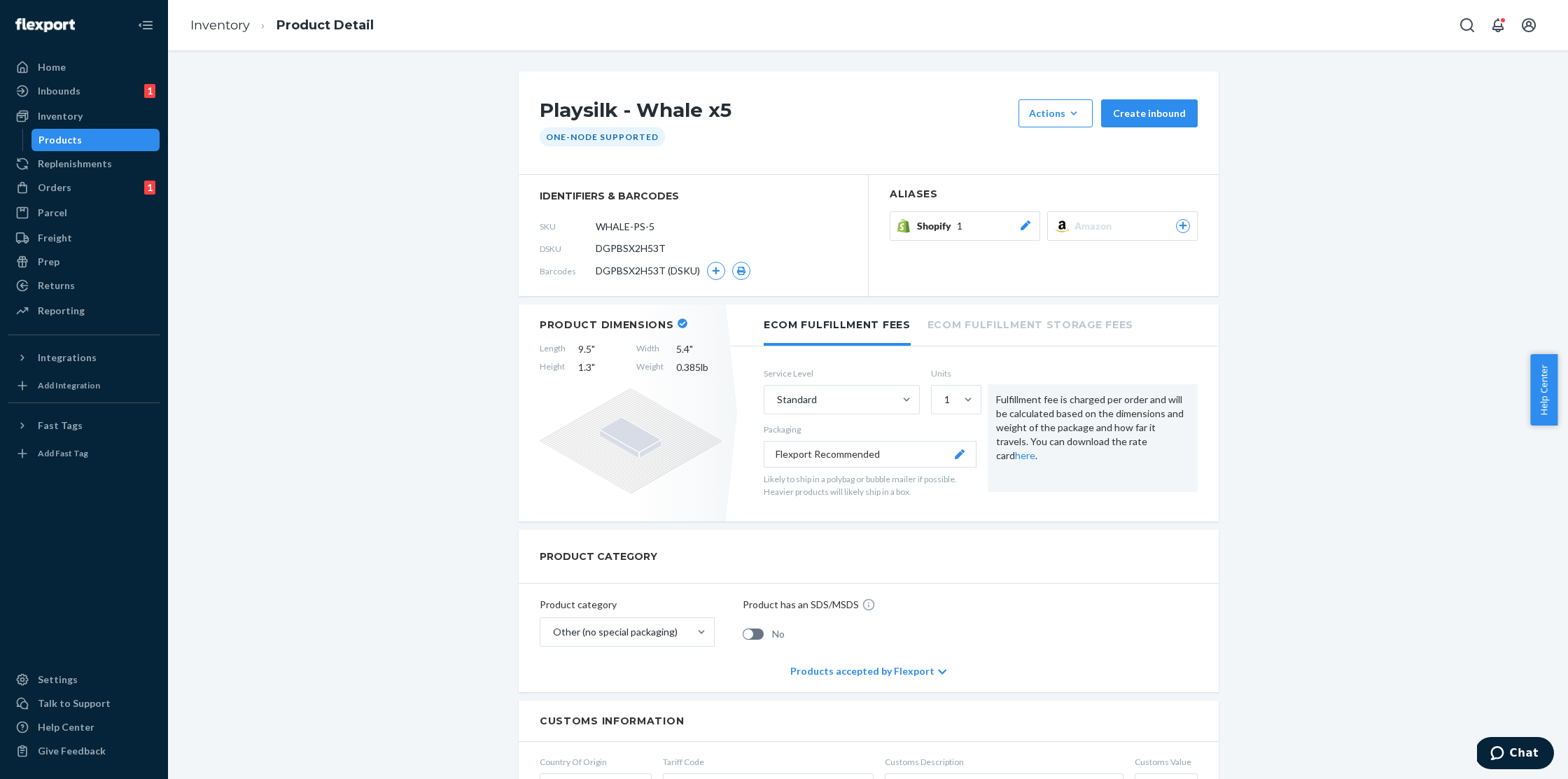
click at [519, 167] on div "Playsilk - Whale x5 Actions Hide Request removal Create inbound One-Node Suppor…" at bounding box center [869, 123] width 700 height 104
click at [250, 30] on li "Product Detail" at bounding box center [312, 25] width 124 height 19
click at [241, 29] on link "Inventory" at bounding box center [220, 25] width 59 height 15
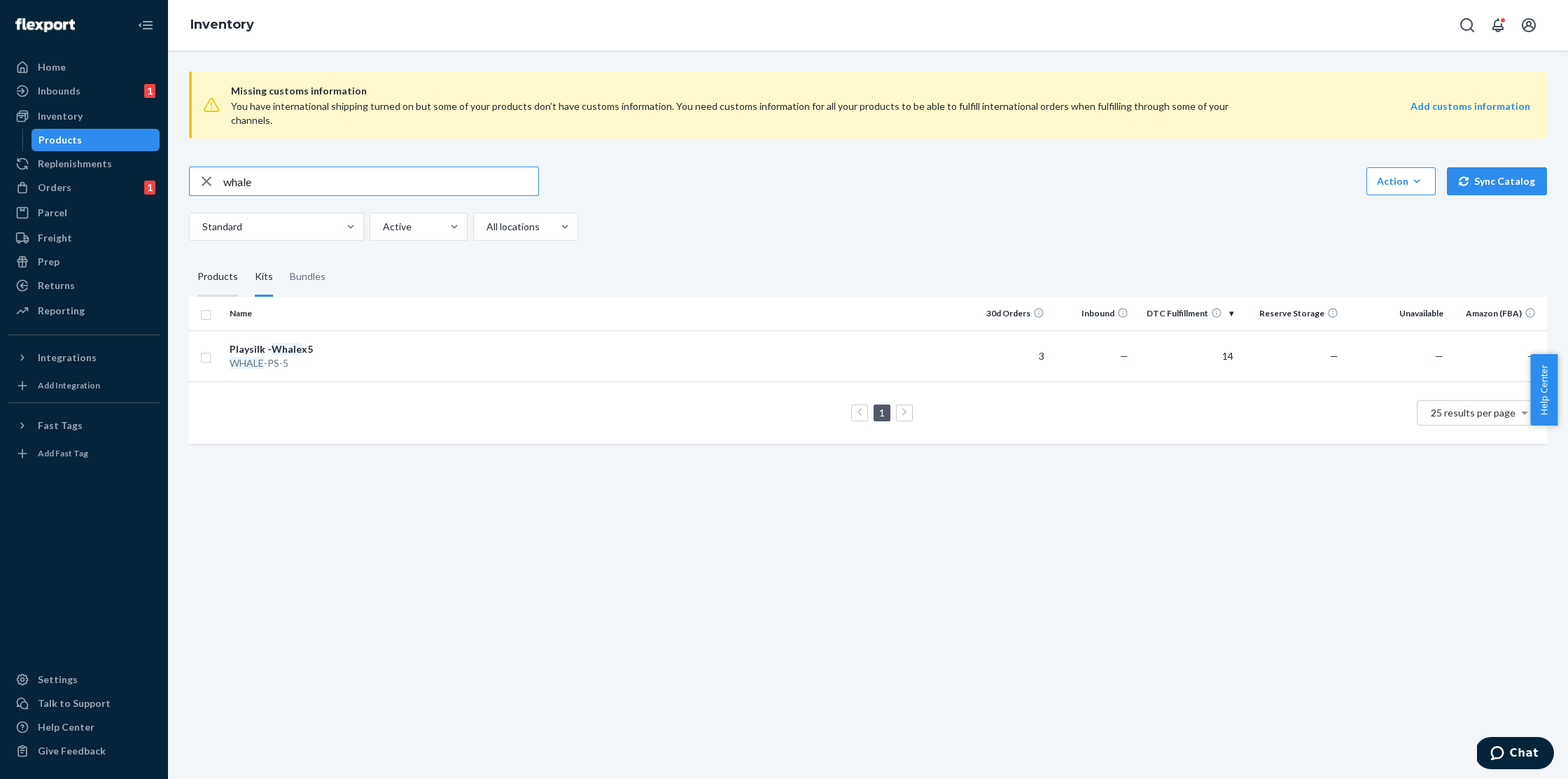
click at [214, 258] on div "Products" at bounding box center [217, 278] width 41 height 39
click at [189, 258] on input "Products" at bounding box center [189, 258] width 0 height 0
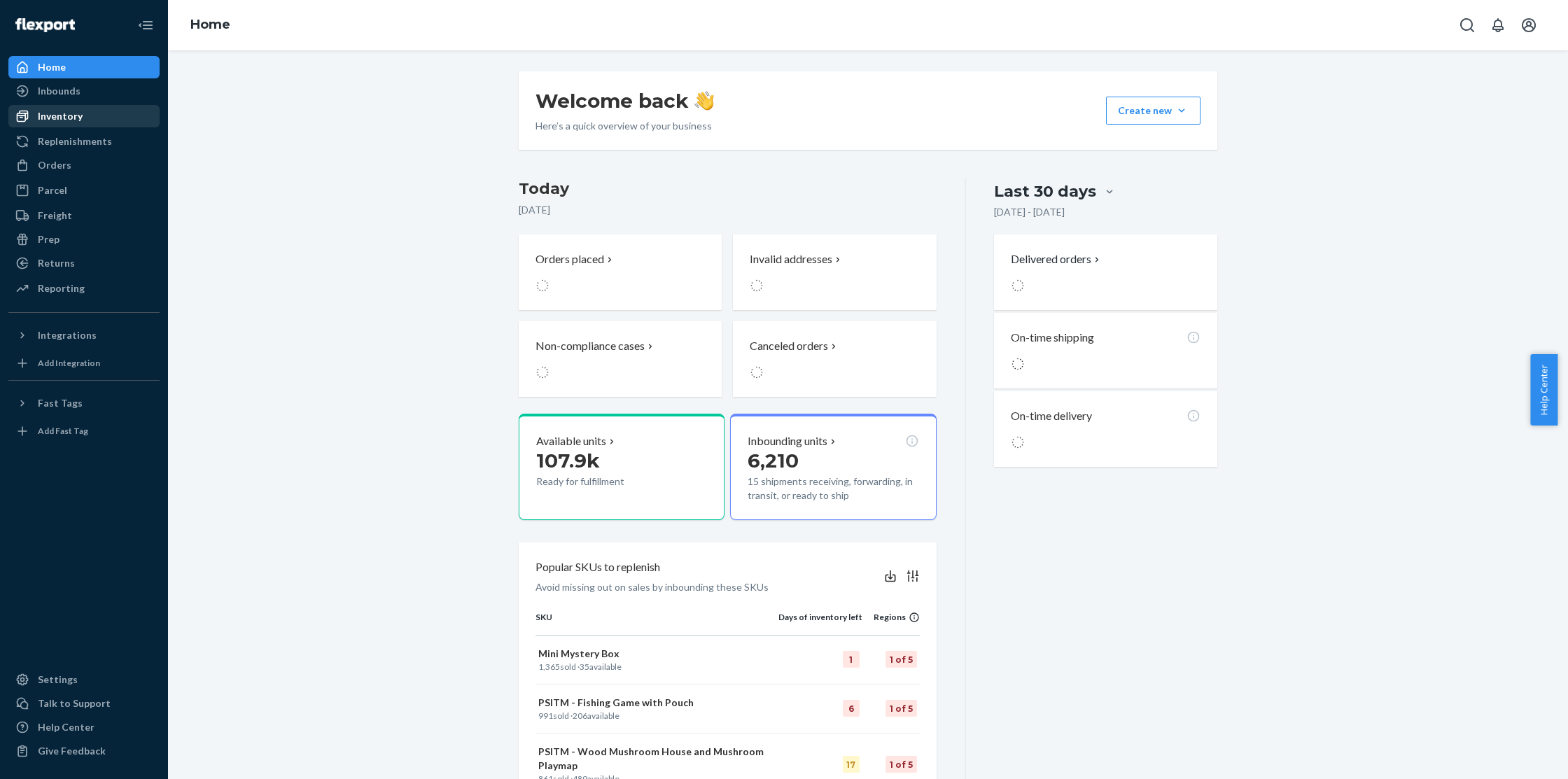
click at [69, 113] on div "Inventory" at bounding box center [60, 116] width 45 height 14
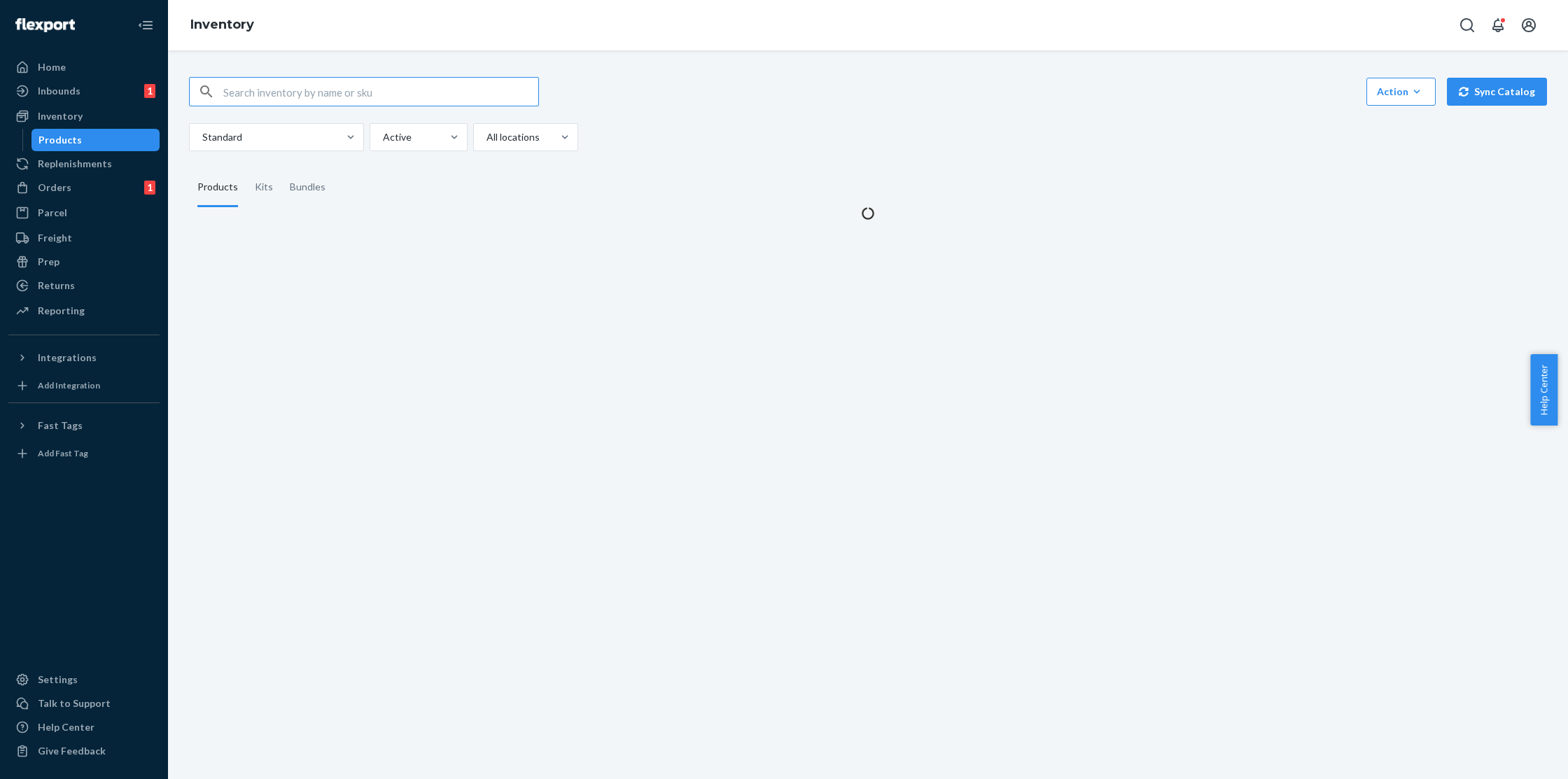
click at [303, 93] on input "text" at bounding box center [380, 91] width 315 height 28
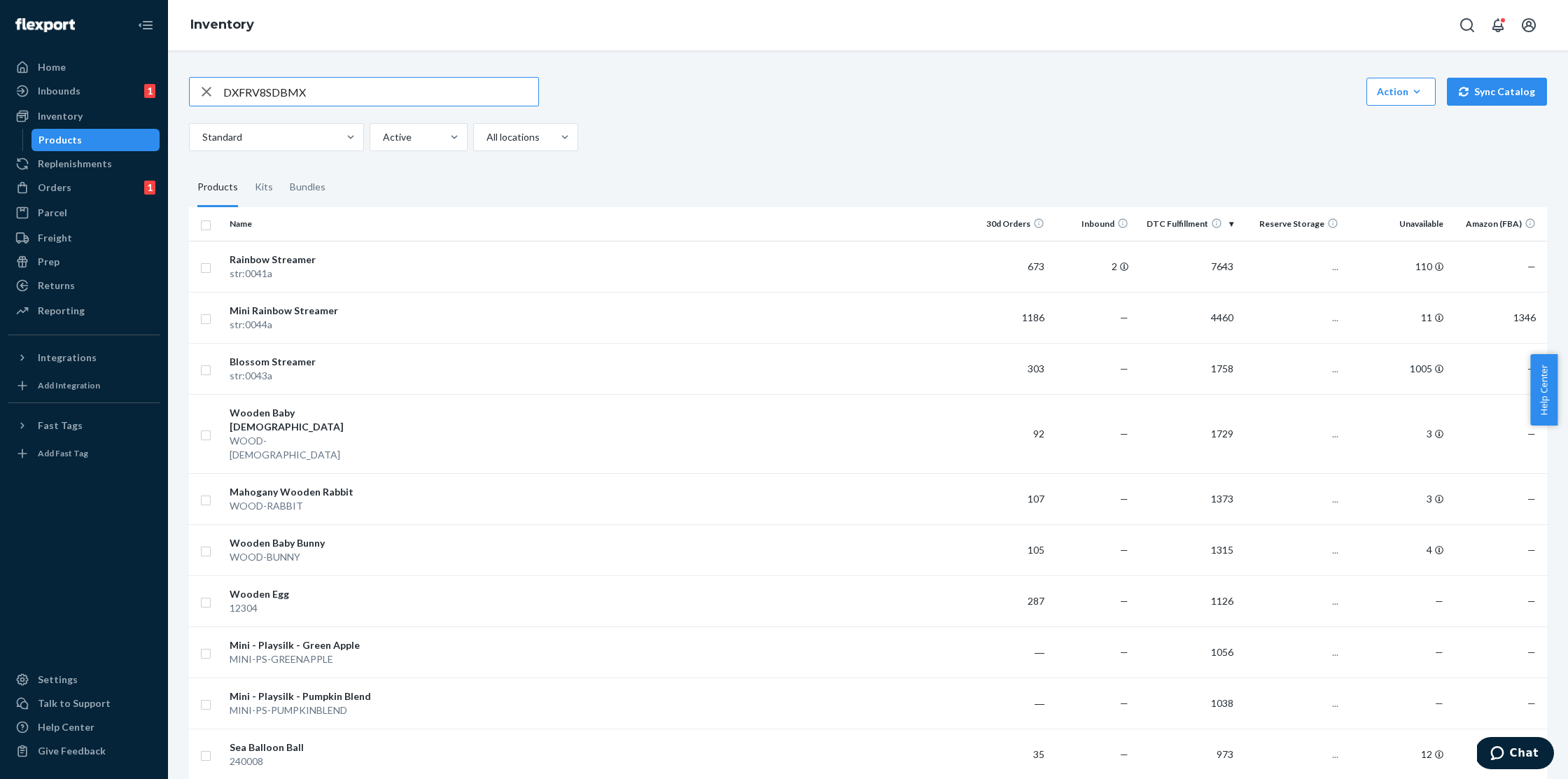
type input "DXFRV8SDBMX"
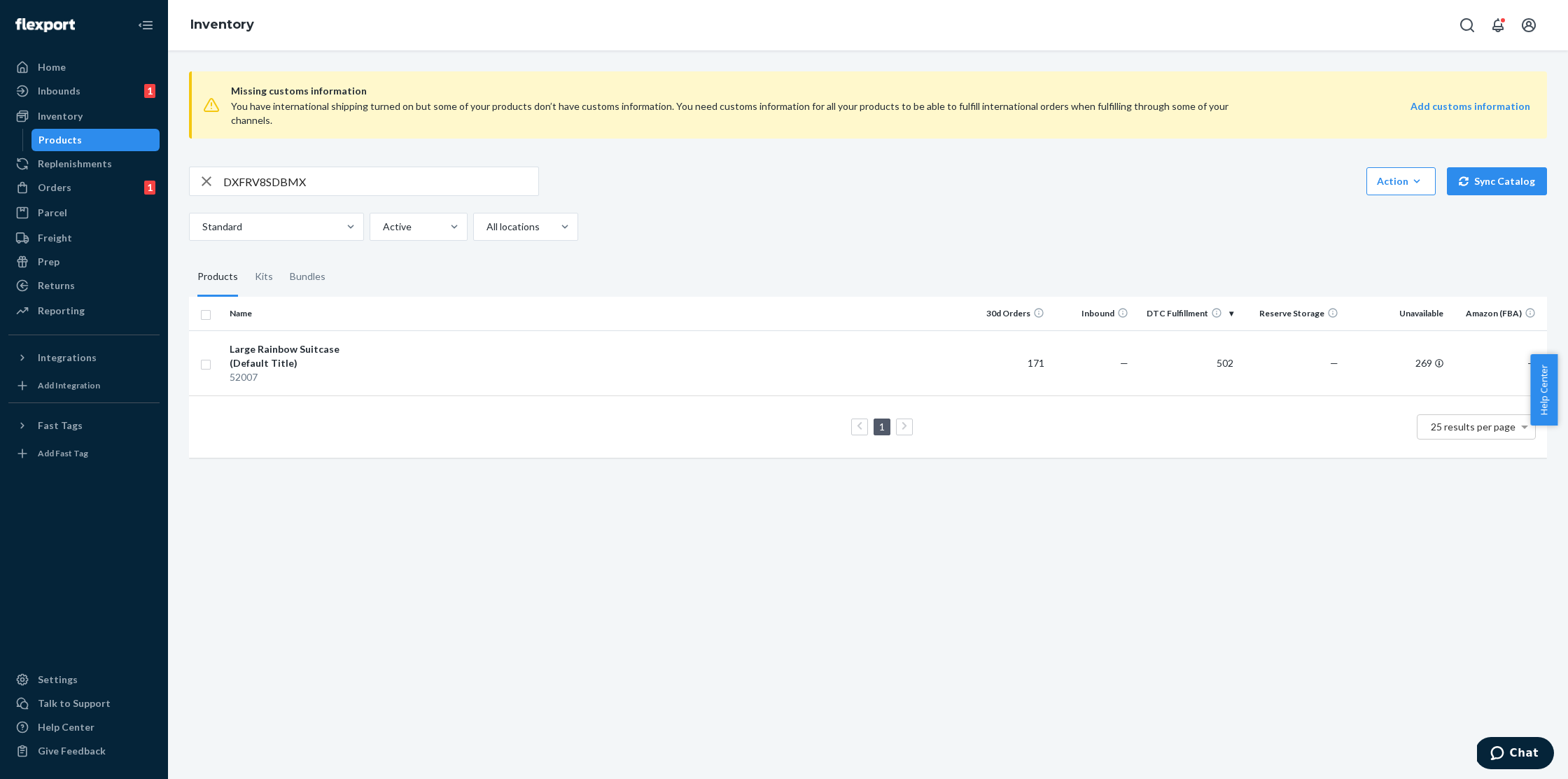
drag, startPoint x: 343, startPoint y: 161, endPoint x: 215, endPoint y: 155, distance: 128.1
click at [215, 167] on div "DXFRV8SDBMX" at bounding box center [364, 181] width 349 height 28
click at [370, 171] on input "text" at bounding box center [380, 181] width 315 height 28
paste input "DLN8U4SR8HK"
drag, startPoint x: 322, startPoint y: 172, endPoint x: 157, endPoint y: 169, distance: 165.0
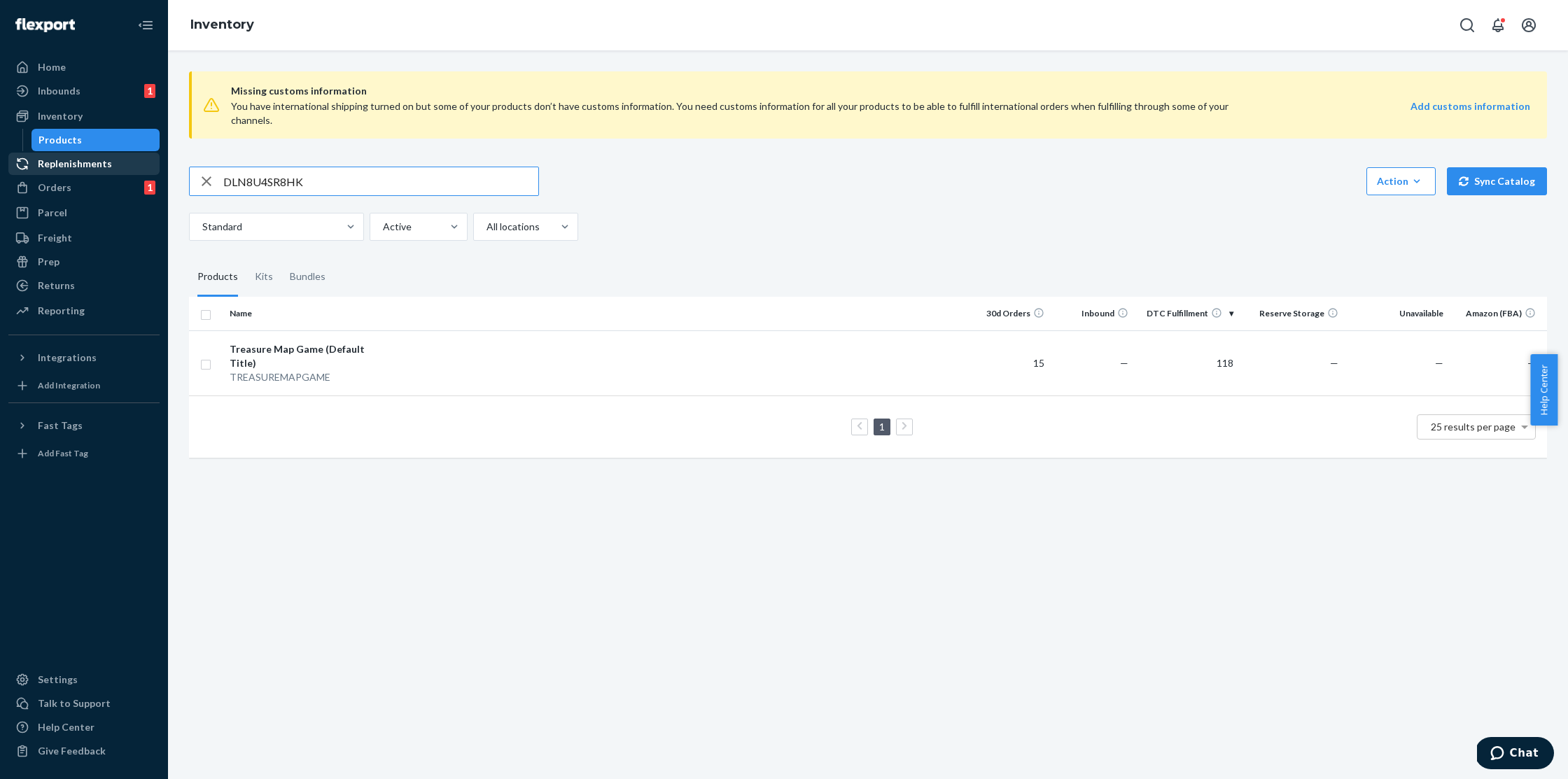
click at [157, 169] on div "Home Inbounds 1 Shipping Plans Problems 1 Inventory Products Replenishments Ord…" at bounding box center [784, 389] width 1568 height 779
click at [83, 119] on div "Inventory" at bounding box center [84, 116] width 149 height 20
drag, startPoint x: 317, startPoint y: 168, endPoint x: 162, endPoint y: 170, distance: 155.0
click at [162, 170] on div "Home Inbounds 1 Shipping Plans Problems 1 Inventory Products Replenishments Ord…" at bounding box center [784, 389] width 1568 height 779
drag, startPoint x: 303, startPoint y: 164, endPoint x: 222, endPoint y: 164, distance: 81.0
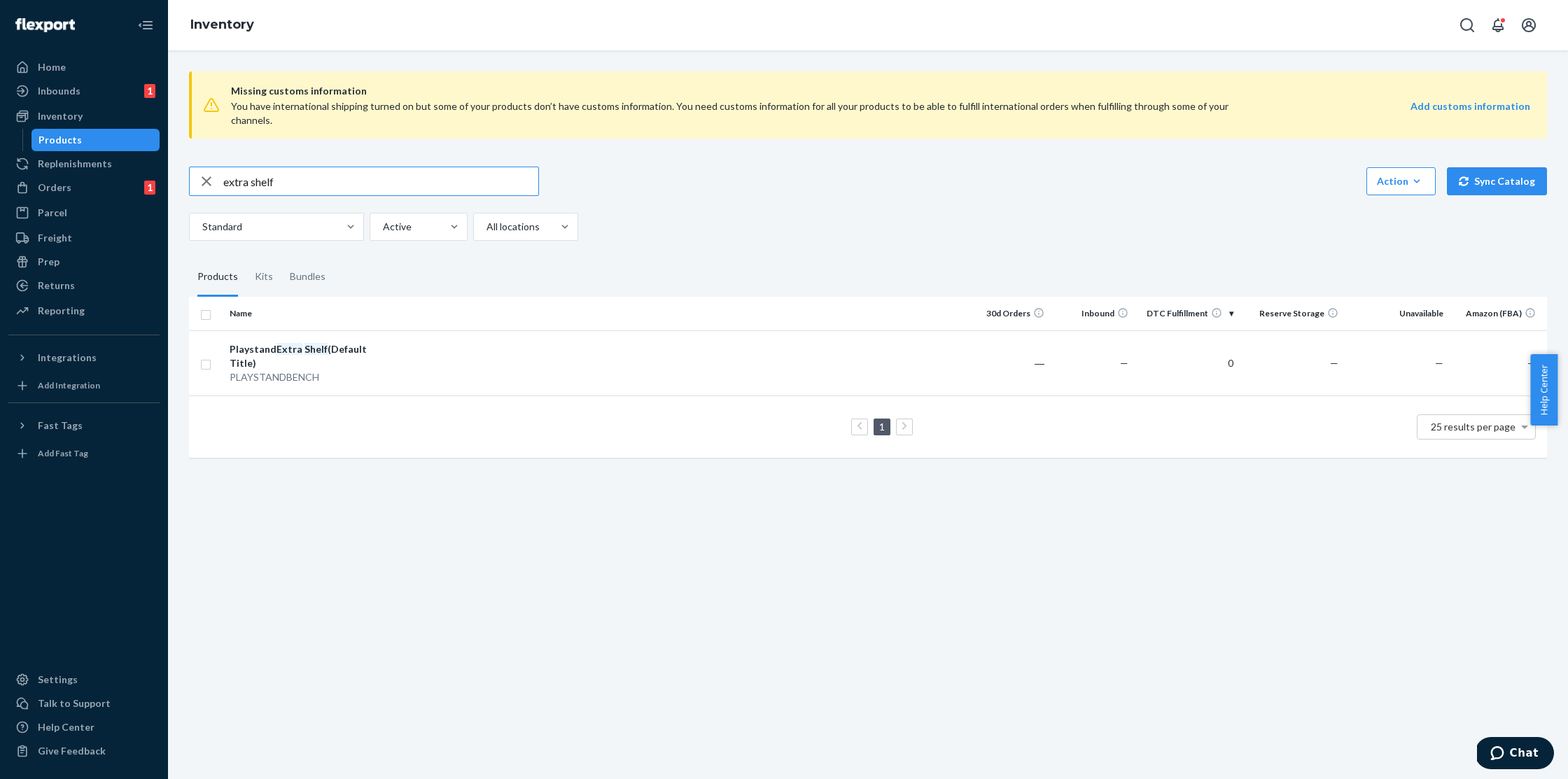
click at [222, 167] on div "extra shelf" at bounding box center [364, 181] width 349 height 28
type input "playstand"
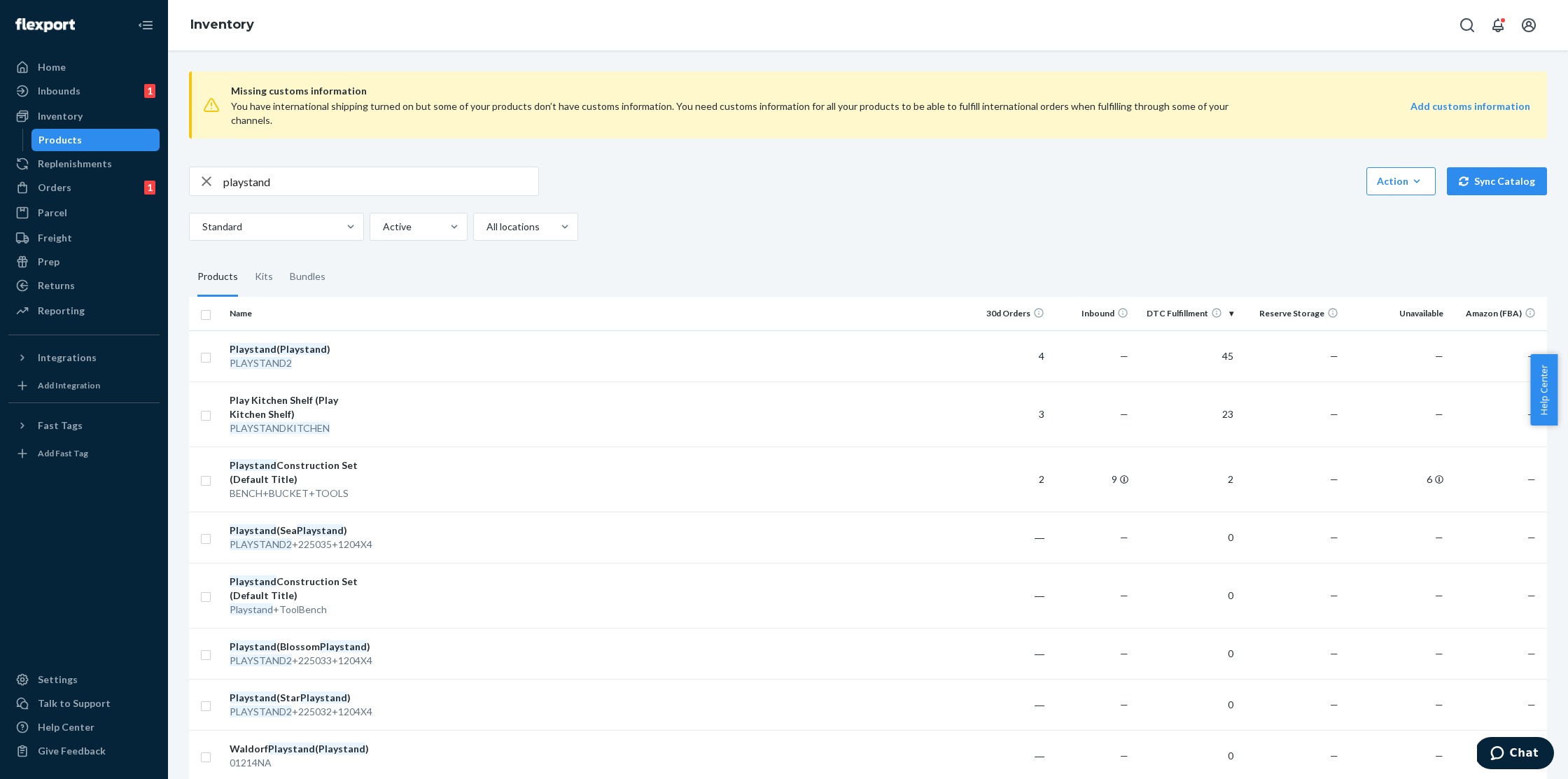
click at [643, 187] on div "playstand Action Create product Create kit or bundle Bulk create products Bulk …" at bounding box center [868, 204] width 1359 height 74
click at [78, 67] on div "Home" at bounding box center [84, 67] width 149 height 20
